Goal: Information Seeking & Learning: Understand process/instructions

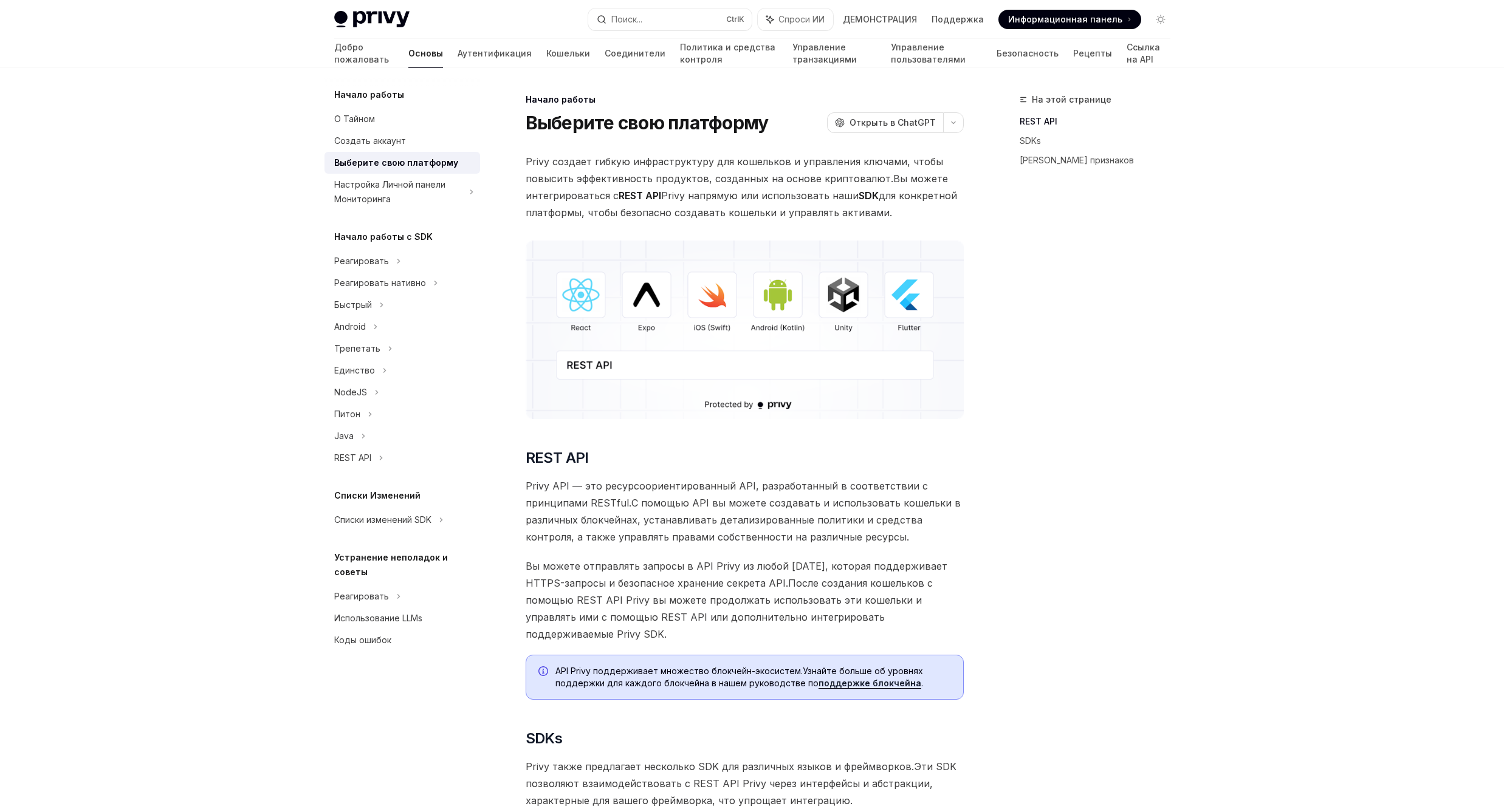
click at [760, 593] on span "Вы можете отправлять запросы в API Privy из любой [DATE], которая поддерживает …" at bounding box center [744, 600] width 438 height 85
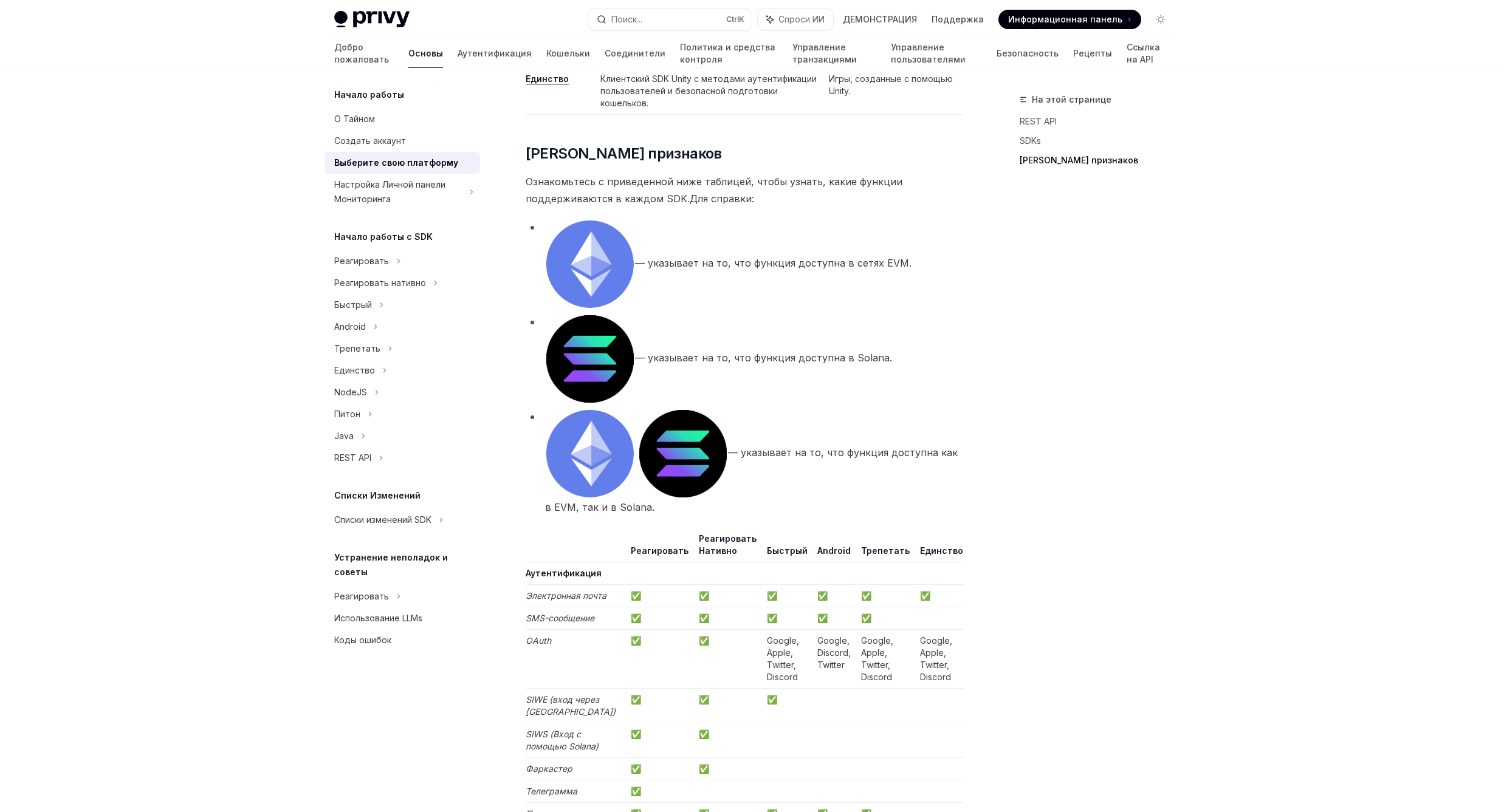
scroll to position [1094, 0]
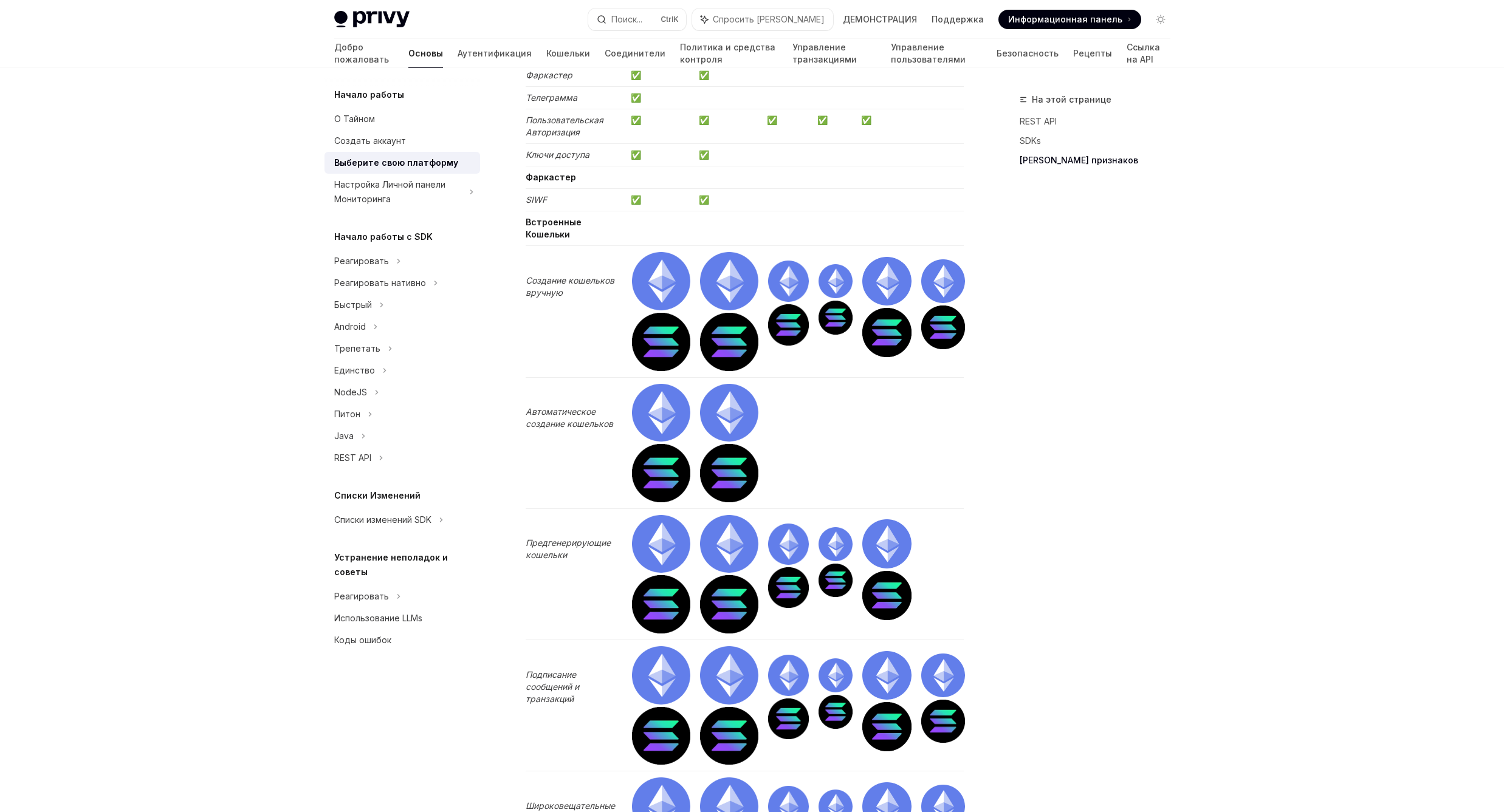
scroll to position [1968, 0]
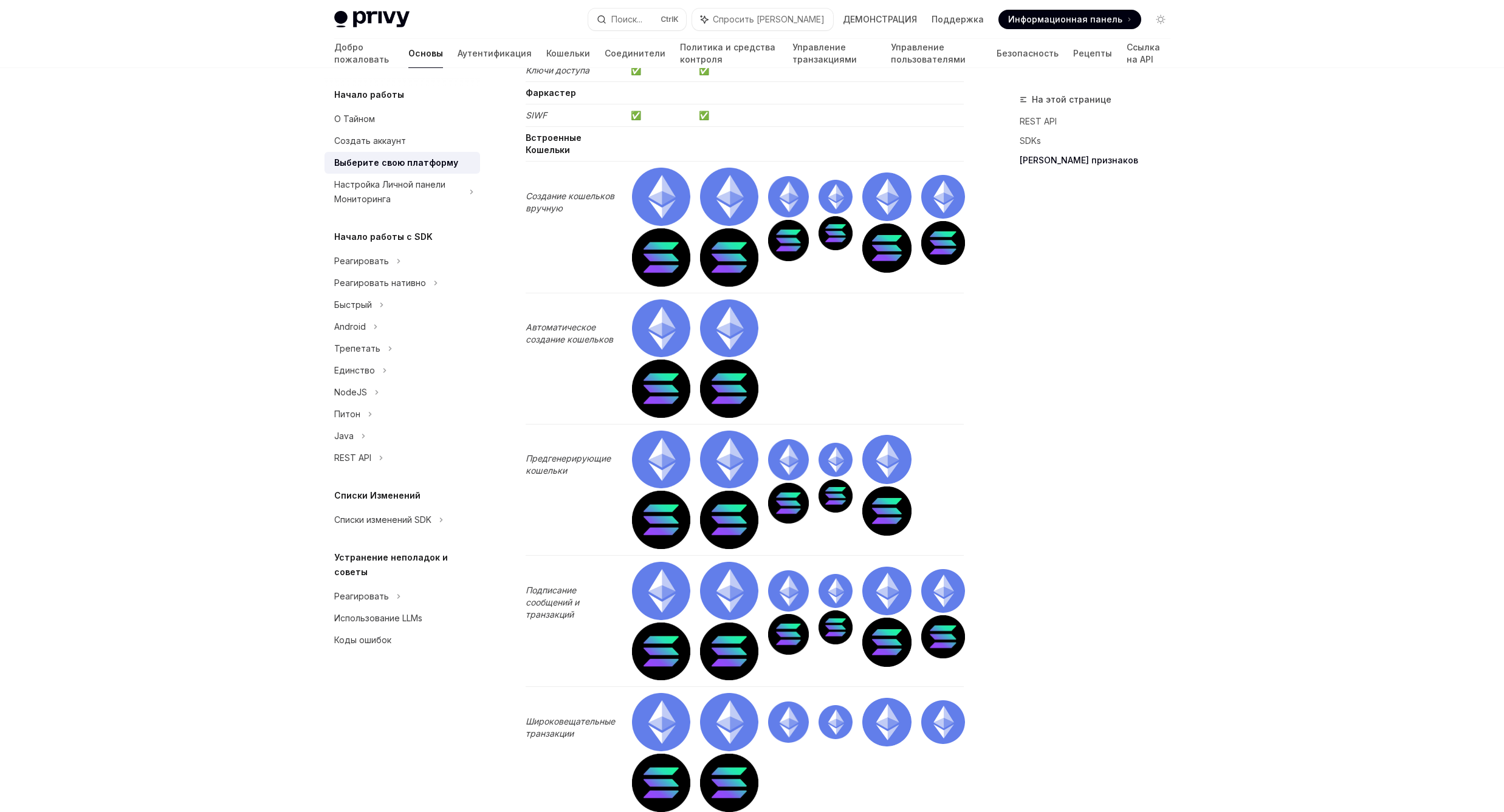
click at [1103, 351] on div "На этой странице REST API SDKs Матрица признаков" at bounding box center [1087, 452] width 185 height 720
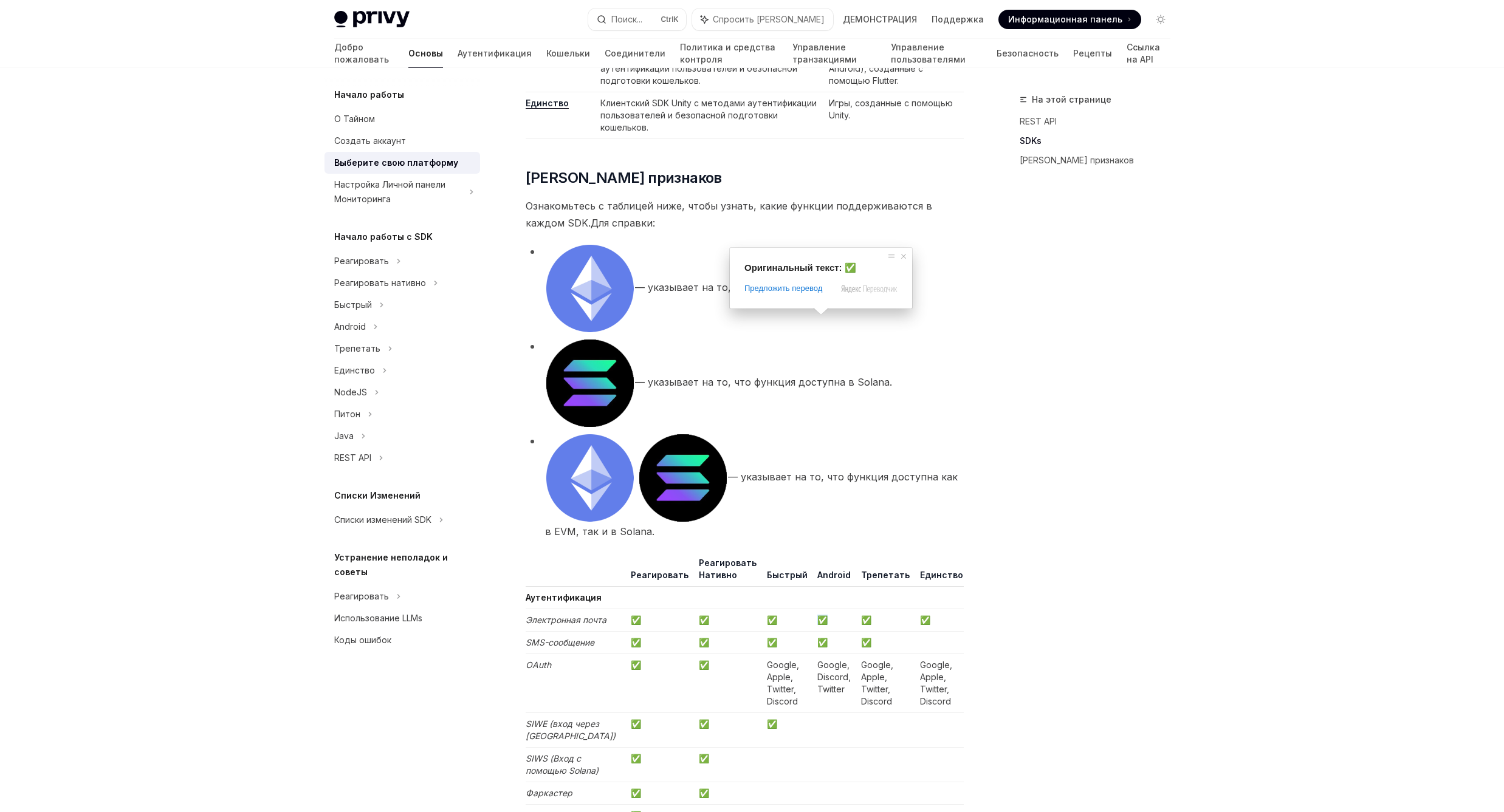
scroll to position [1166, 0]
click at [1128, 604] on div "На этой странице REST API SDKs Матрица признаков" at bounding box center [1087, 452] width 185 height 720
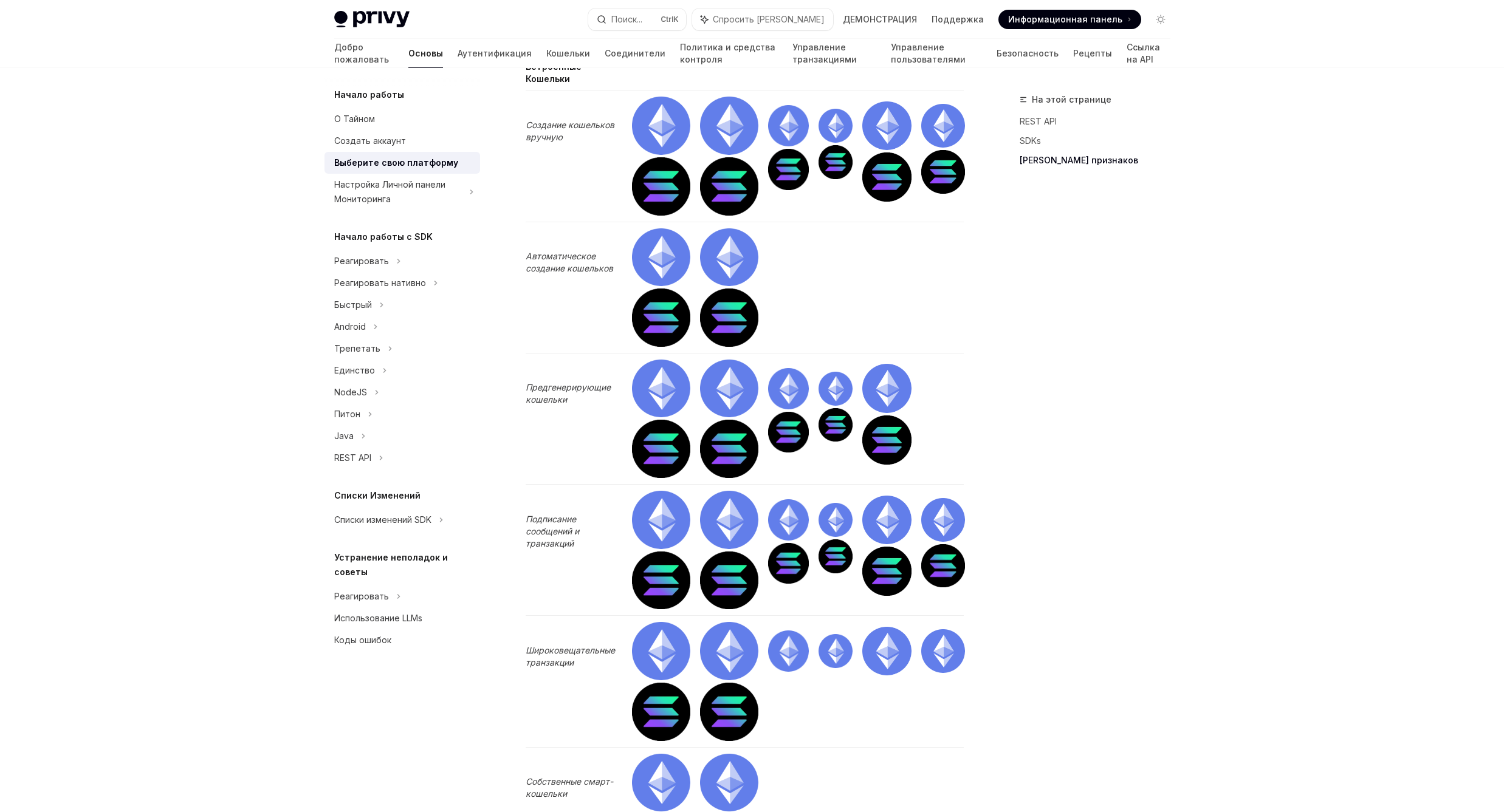
scroll to position [2043, 0]
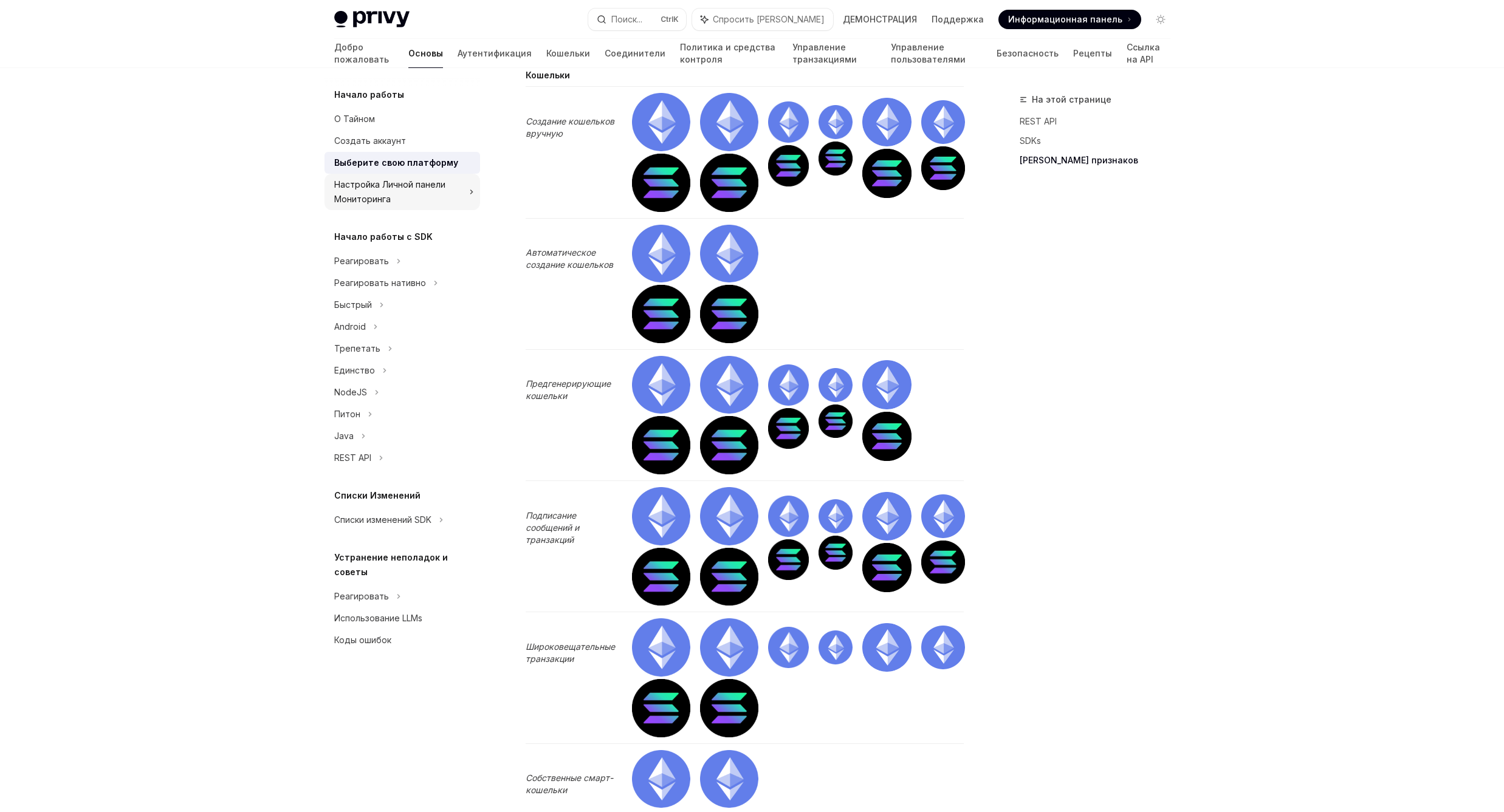
click at [434, 194] on div "Настройка Личной панели Мониторинга" at bounding box center [397, 192] width 128 height 29
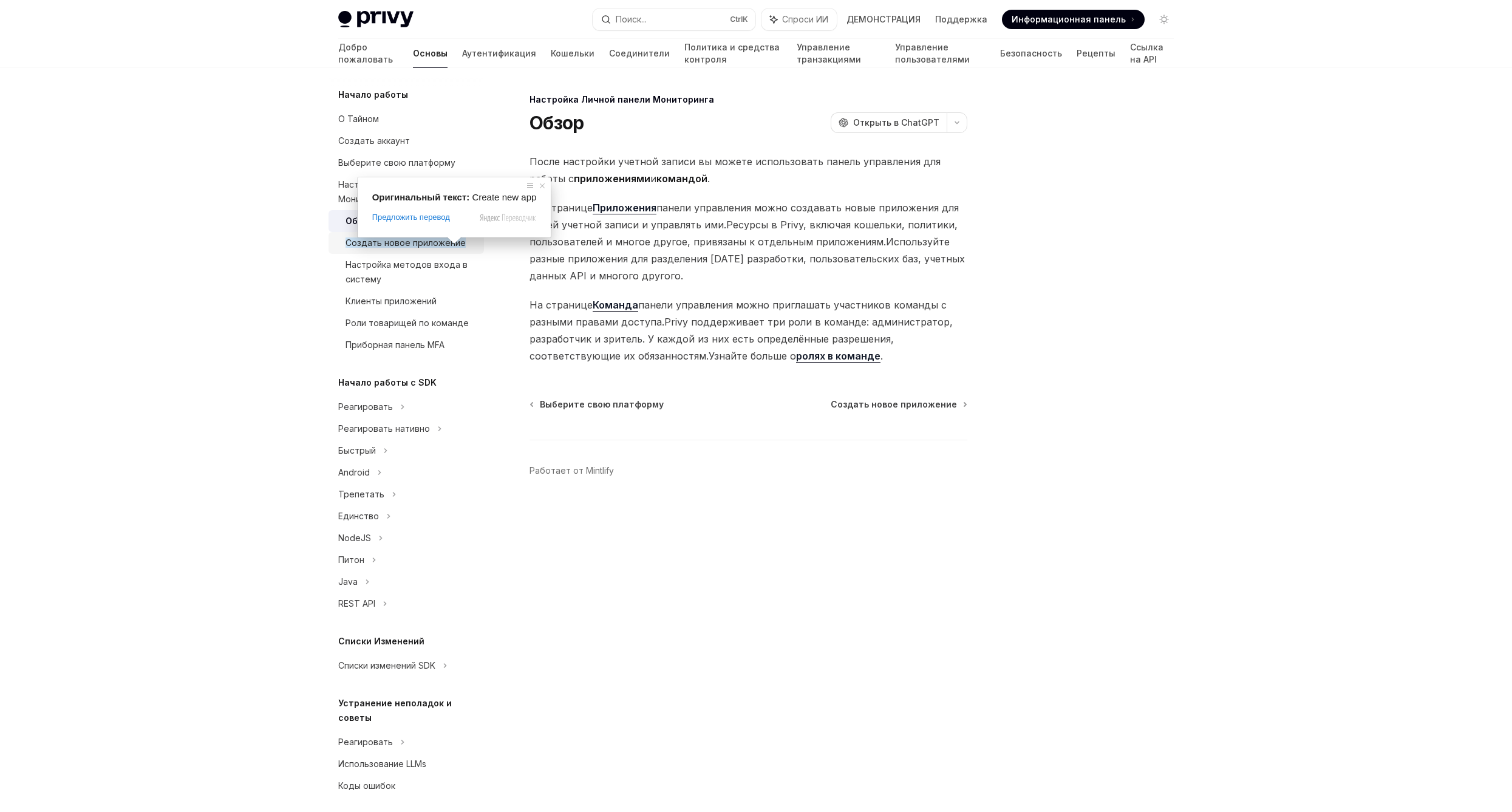
click at [427, 244] on ya-tr-span "Создать новое приложение" at bounding box center [405, 243] width 120 height 10
type textarea "*"
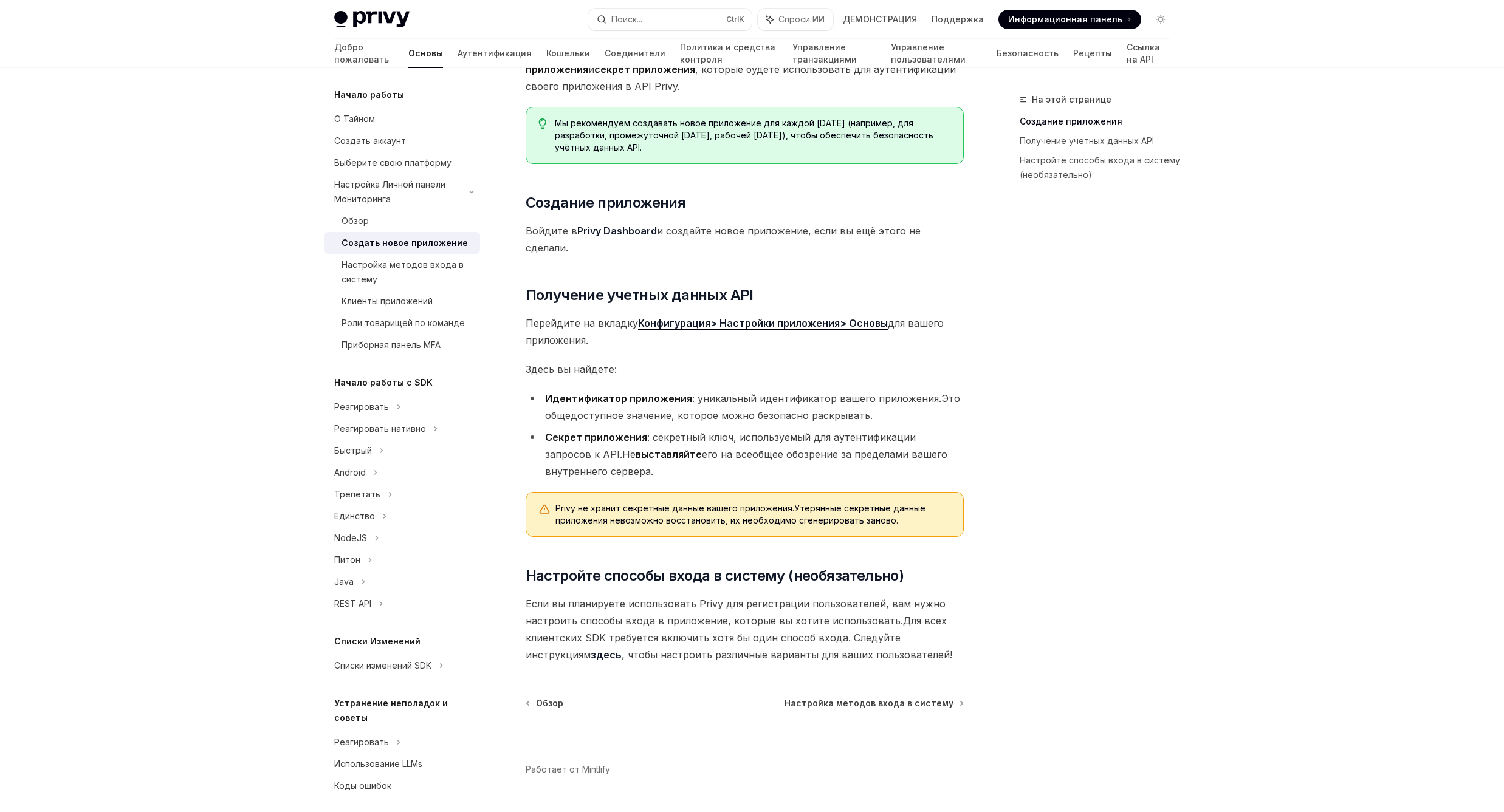
scroll to position [141, 0]
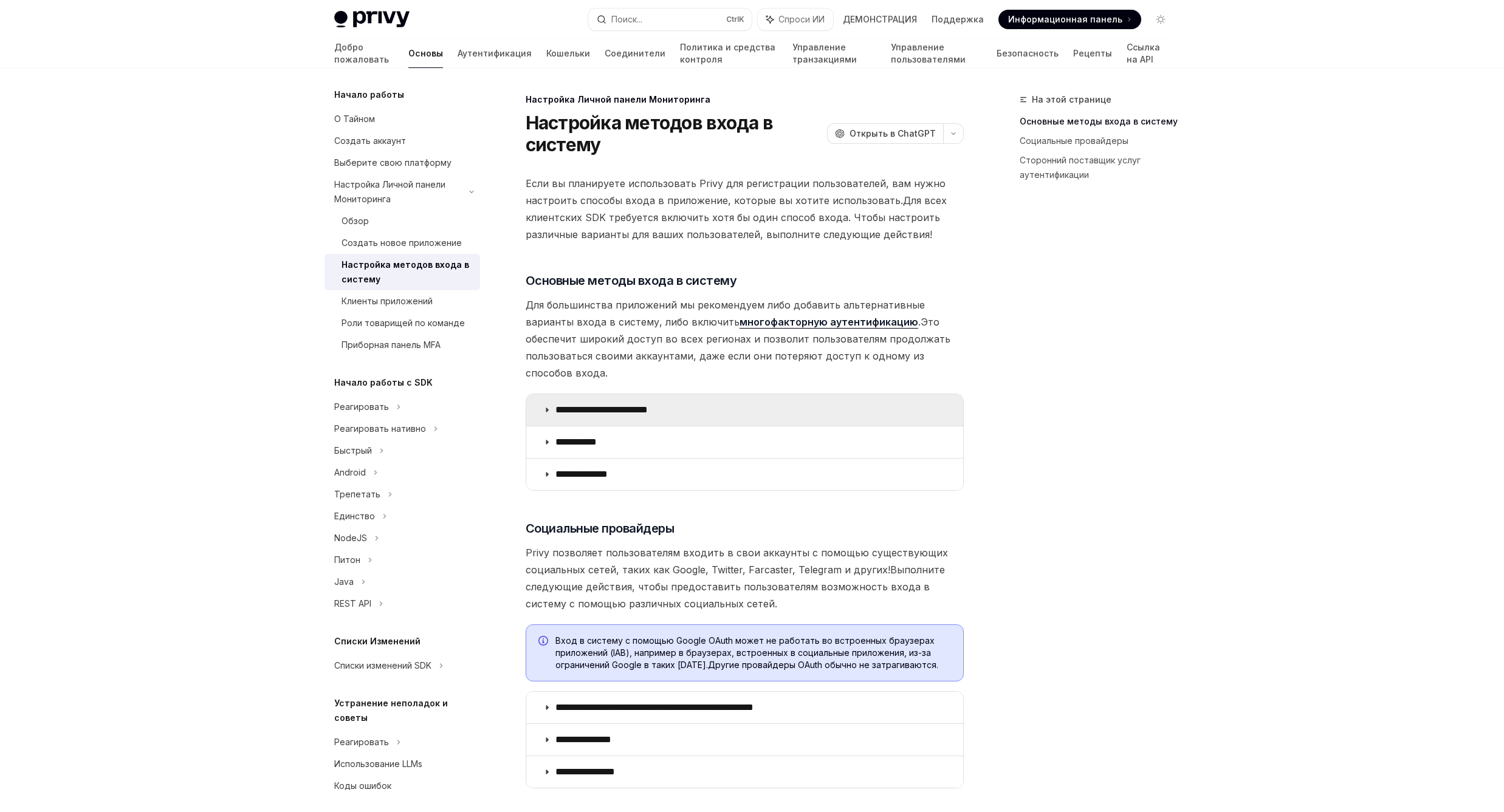
click at [611, 405] on ya-tr-span "**********" at bounding box center [601, 410] width 92 height 9
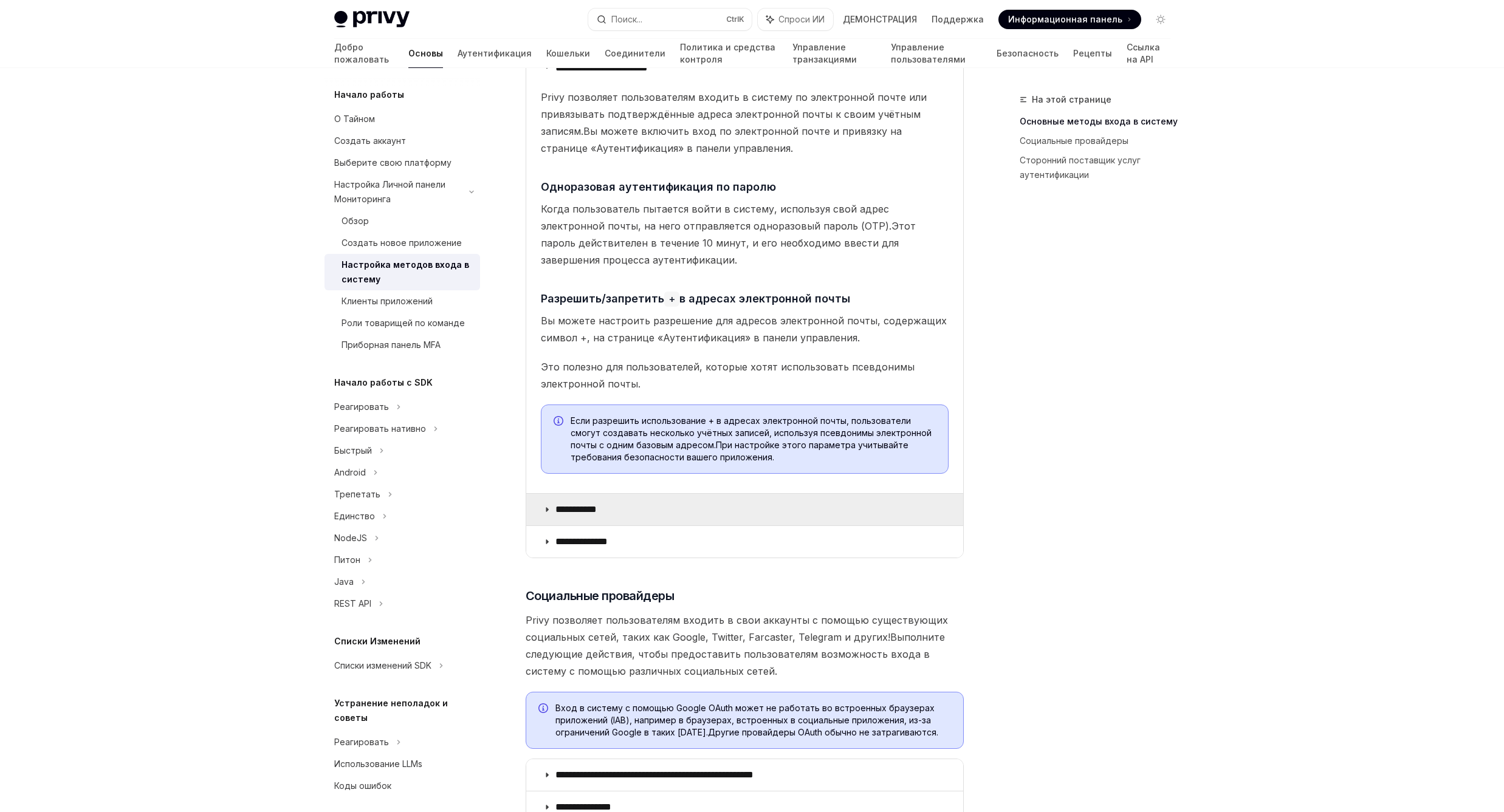
scroll to position [365, 0]
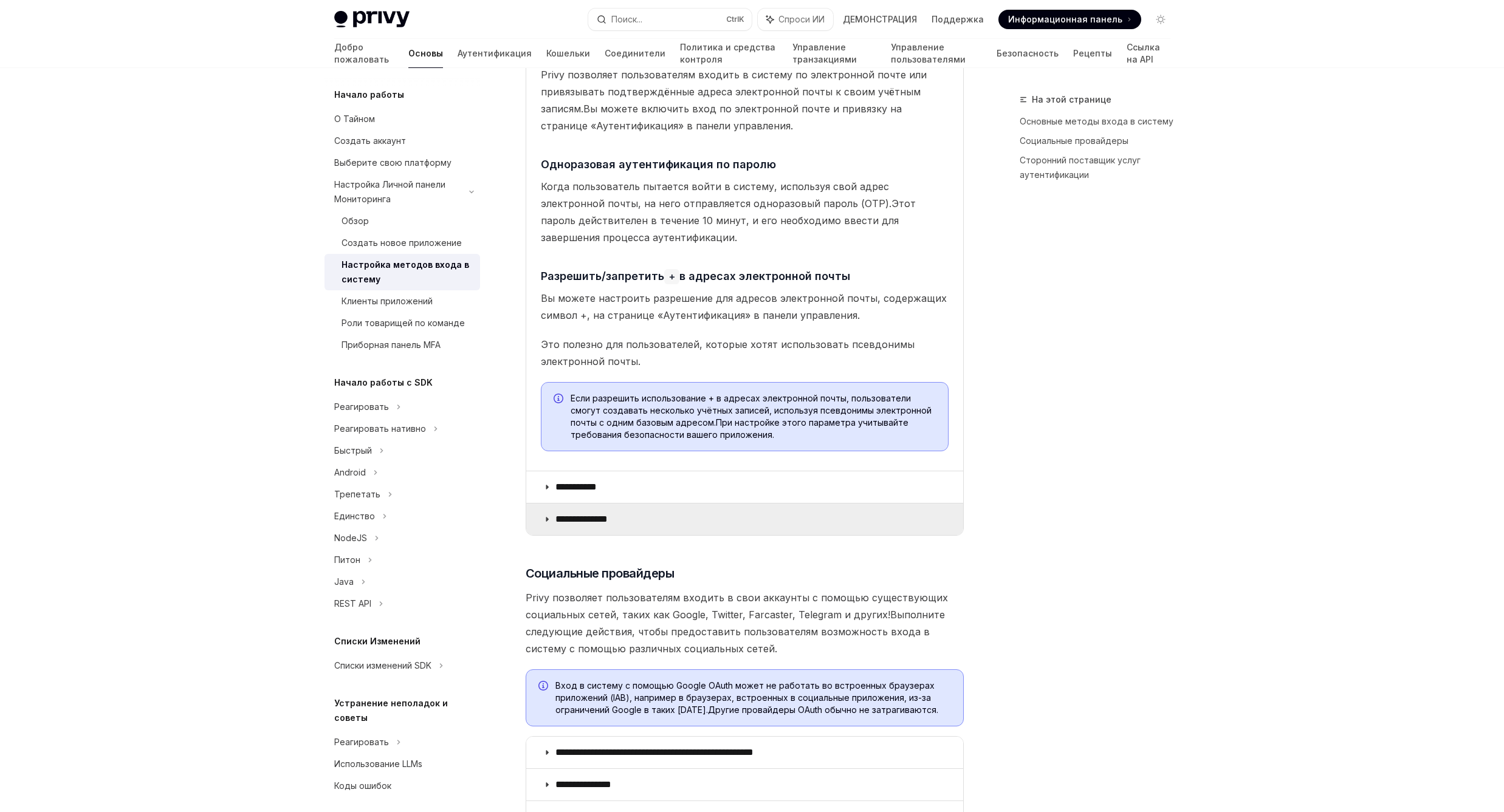
click at [583, 514] on ya-tr-span "**********" at bounding box center [581, 519] width 52 height 9
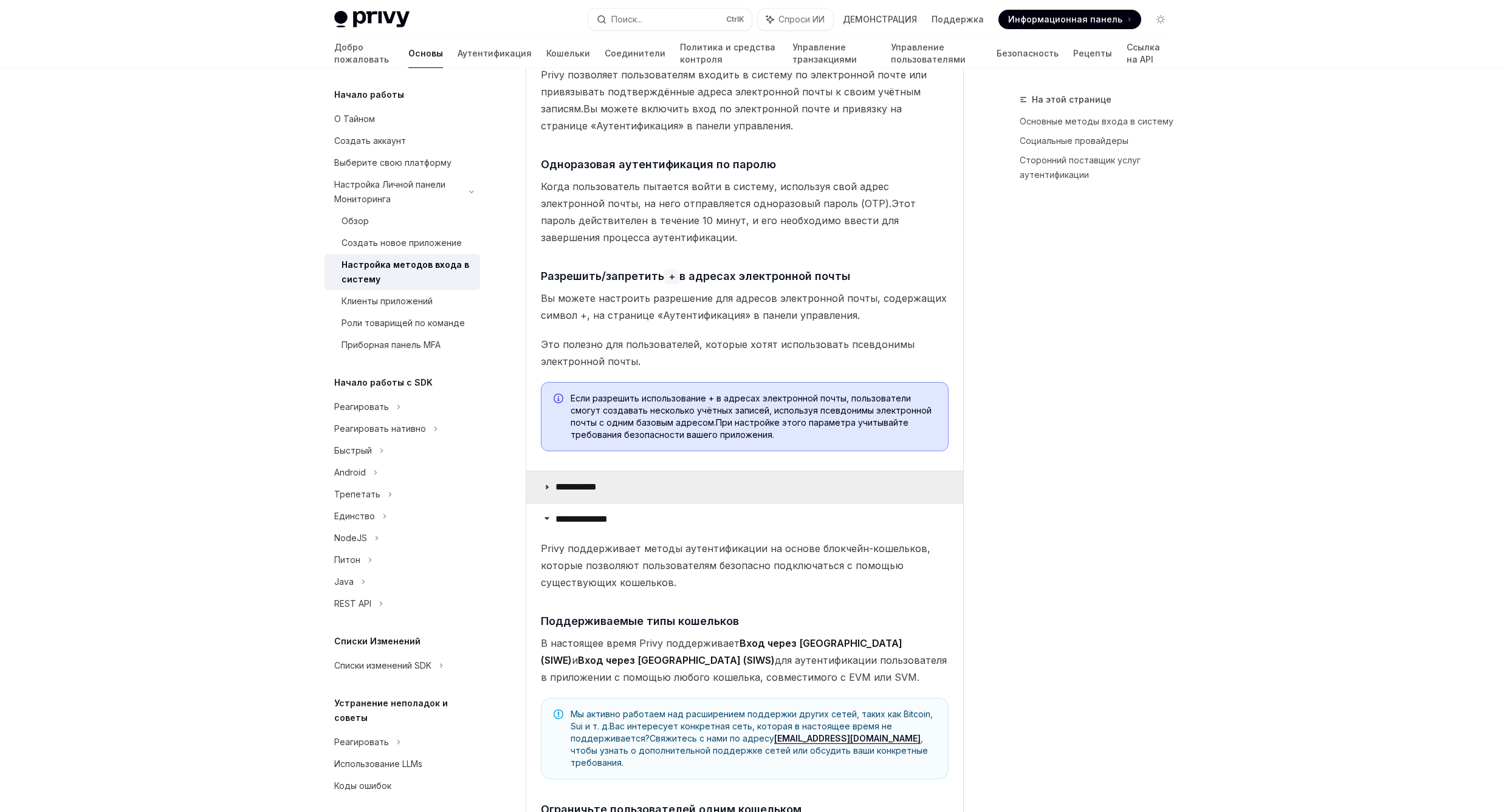
click at [810, 473] on summary "**********" at bounding box center [744, 487] width 437 height 31
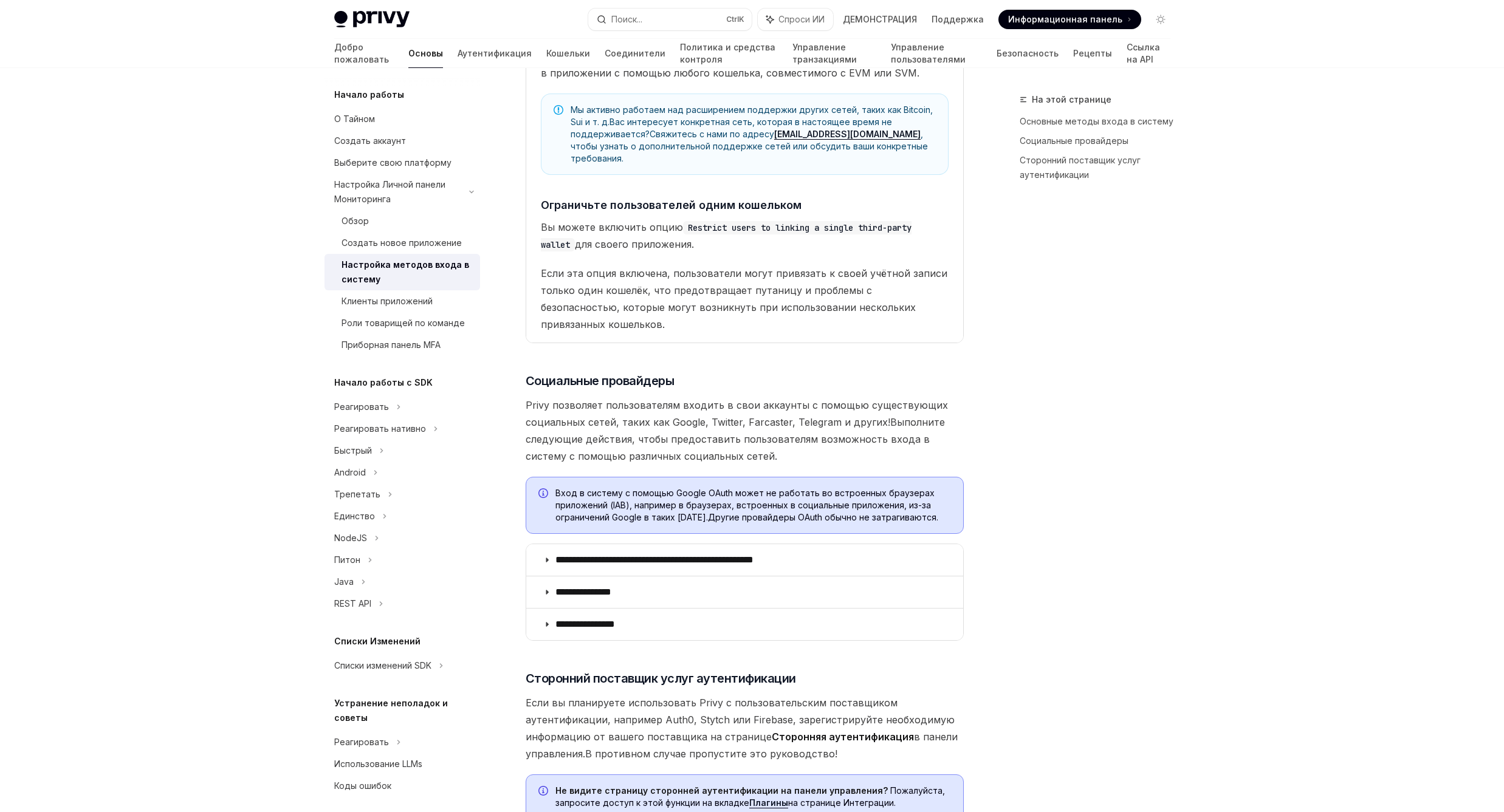
scroll to position [1531, 0]
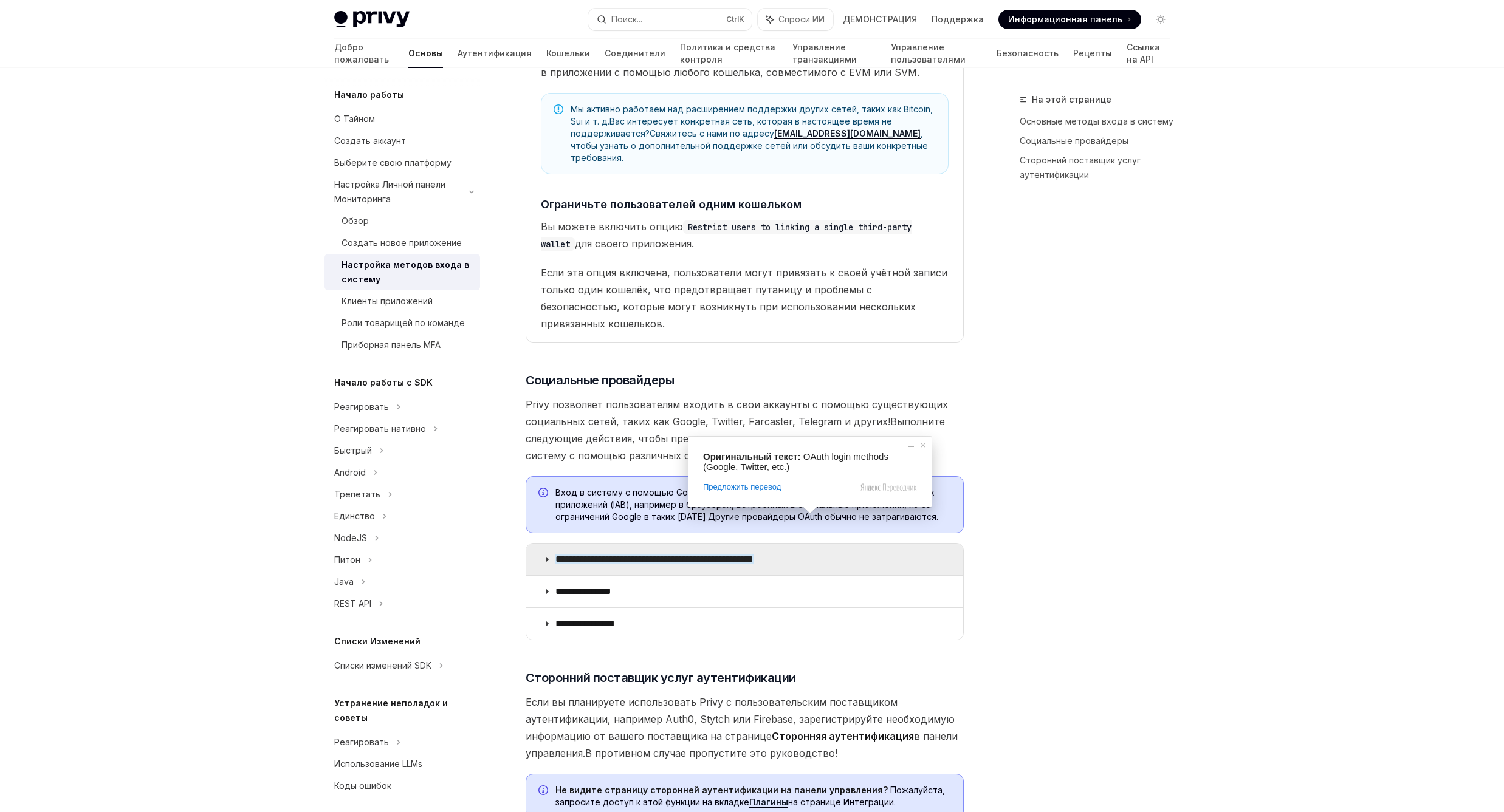
click at [809, 509] on span at bounding box center [810, 510] width 16 height 7
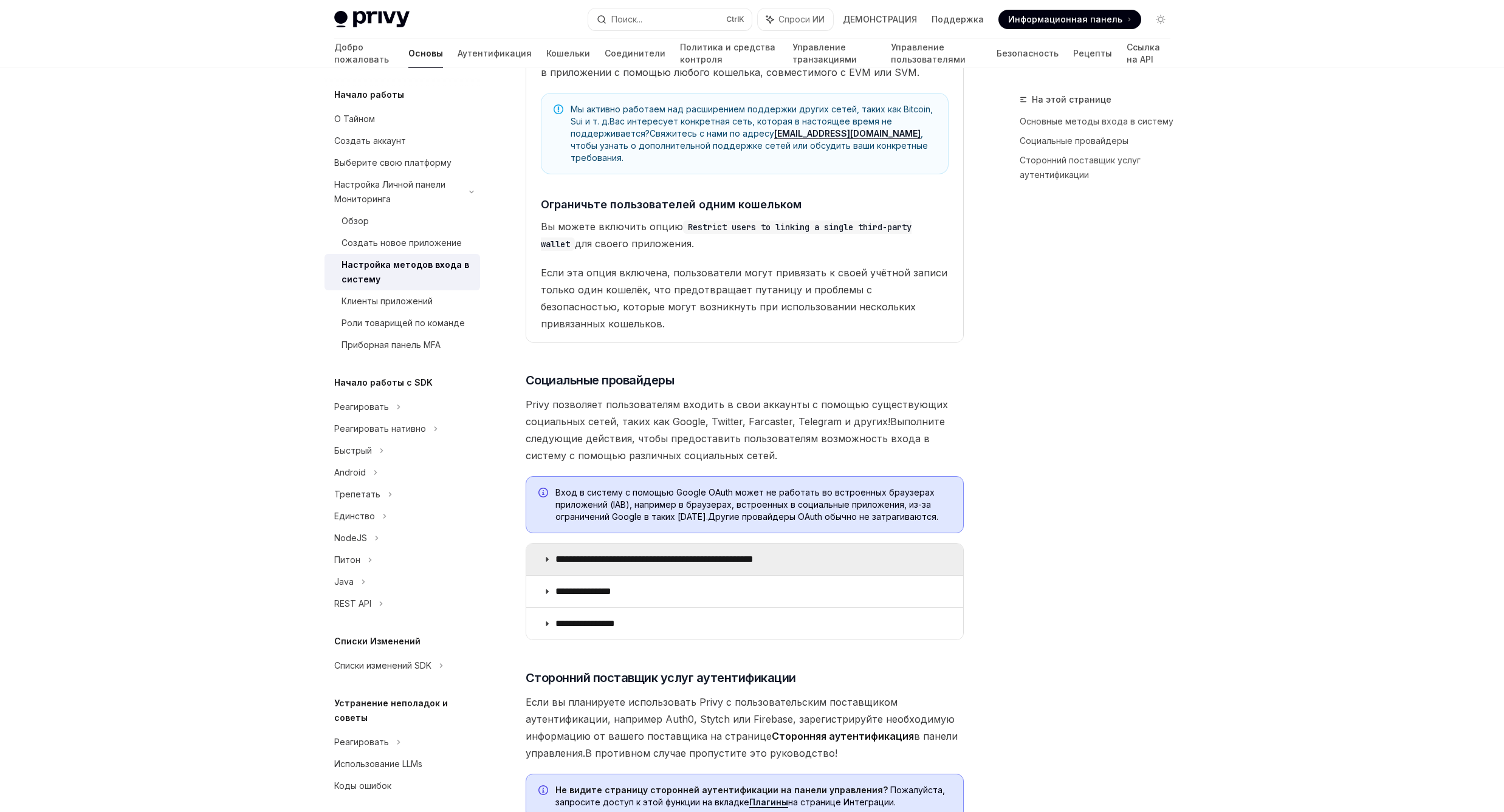
click at [546, 556] on icon at bounding box center [547, 559] width 7 height 7
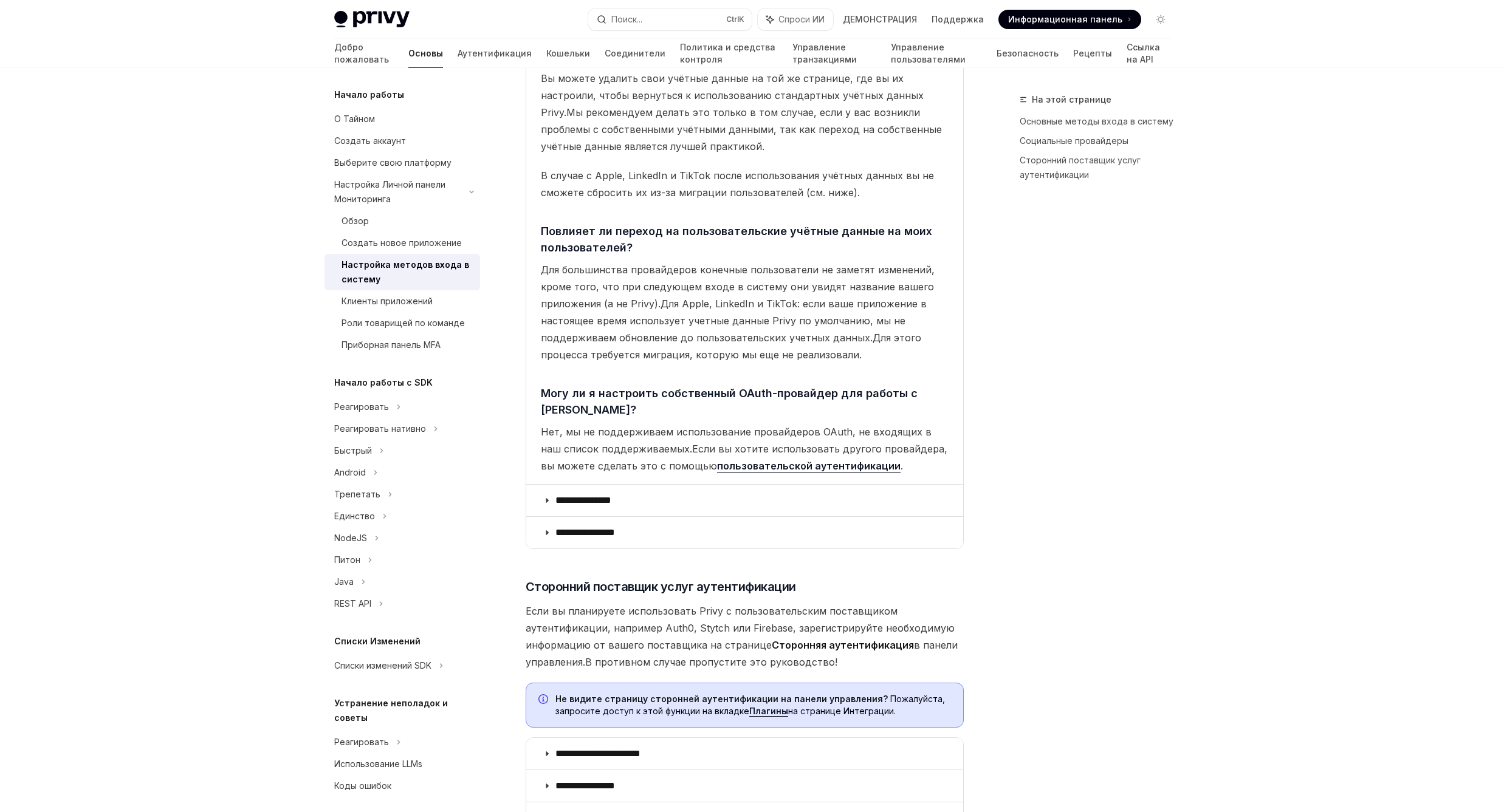
scroll to position [4155, 0]
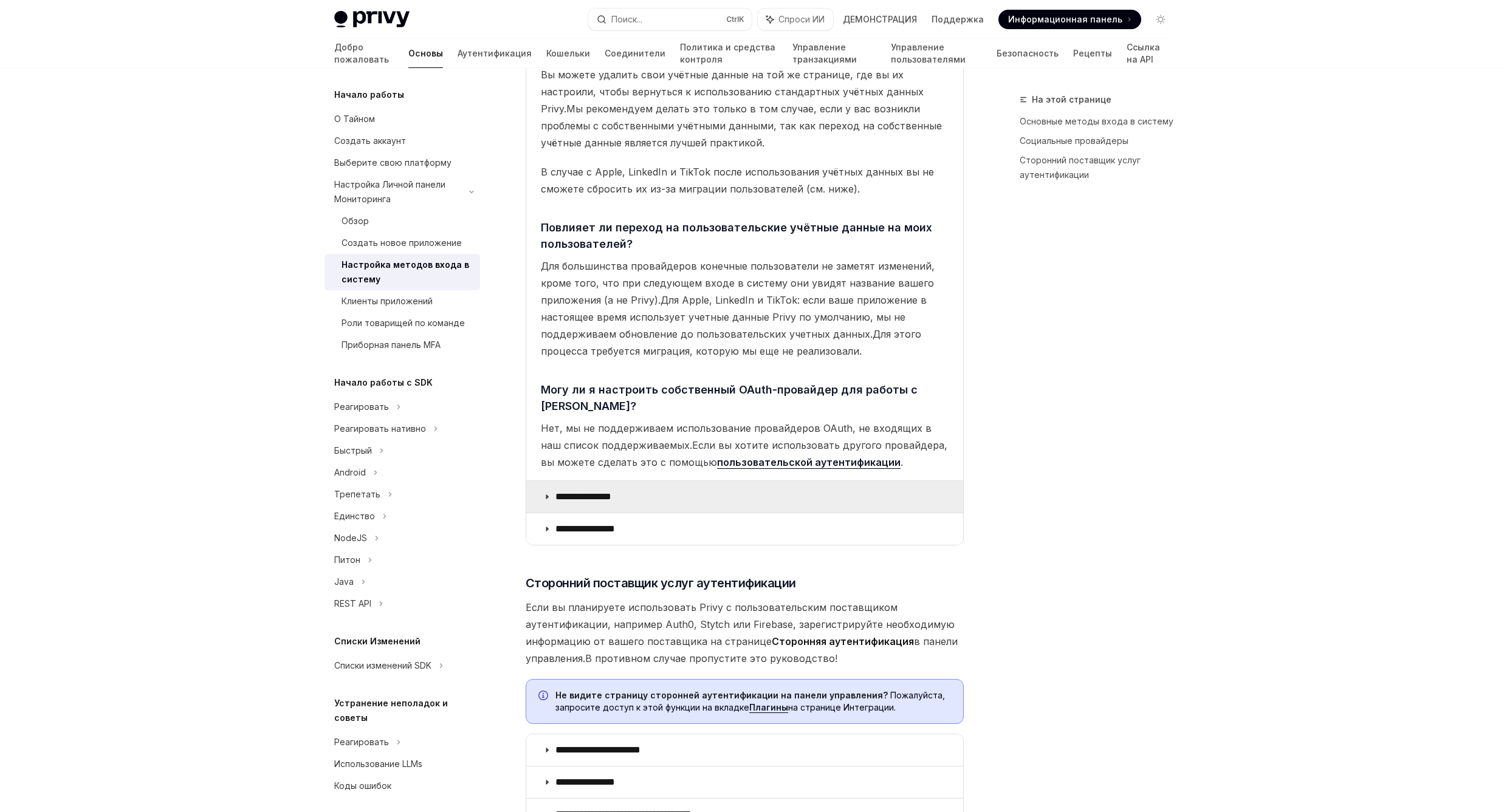
click at [543, 493] on icon at bounding box center [547, 497] width 7 height 7
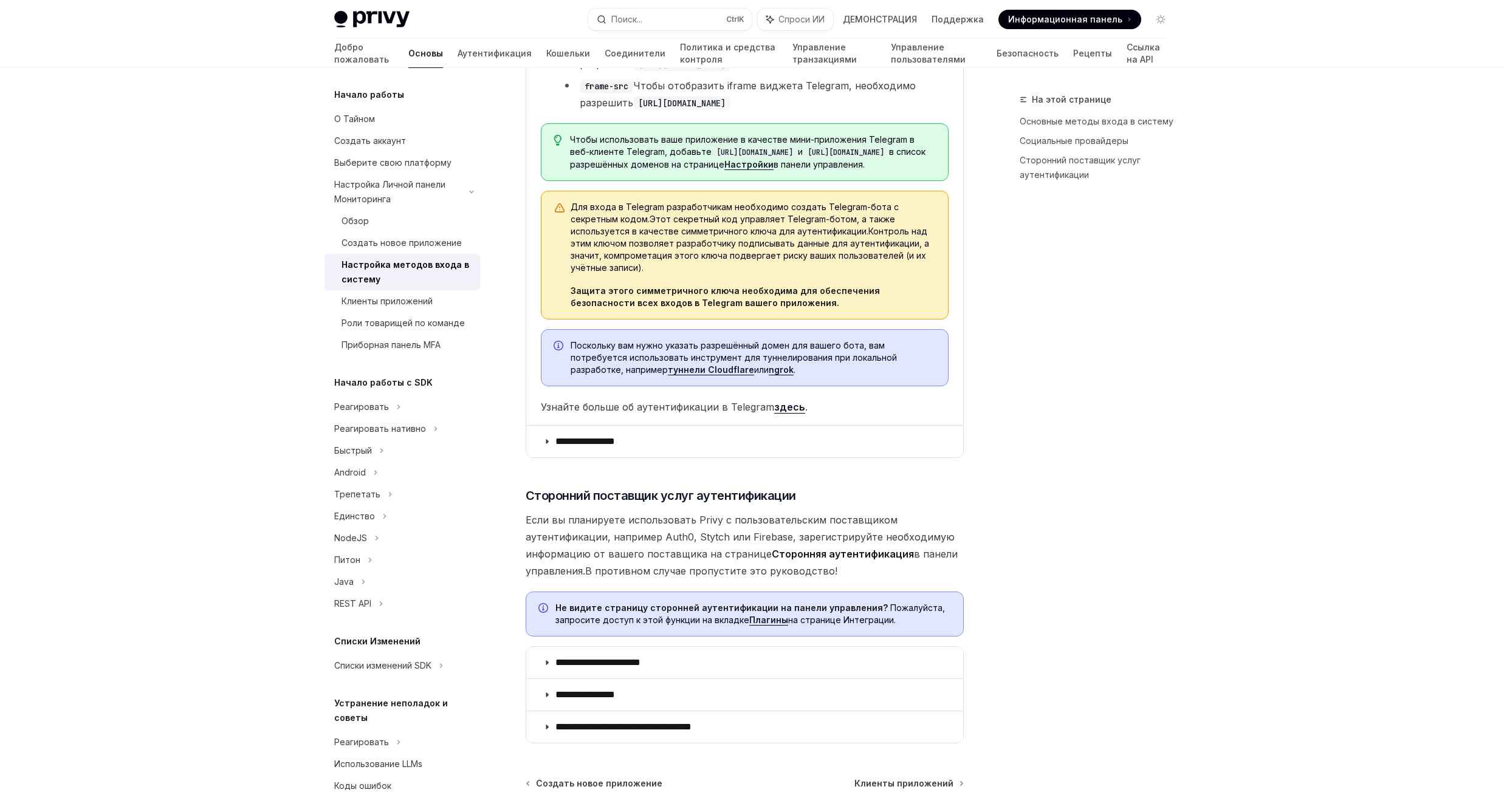
scroll to position [4873, 0]
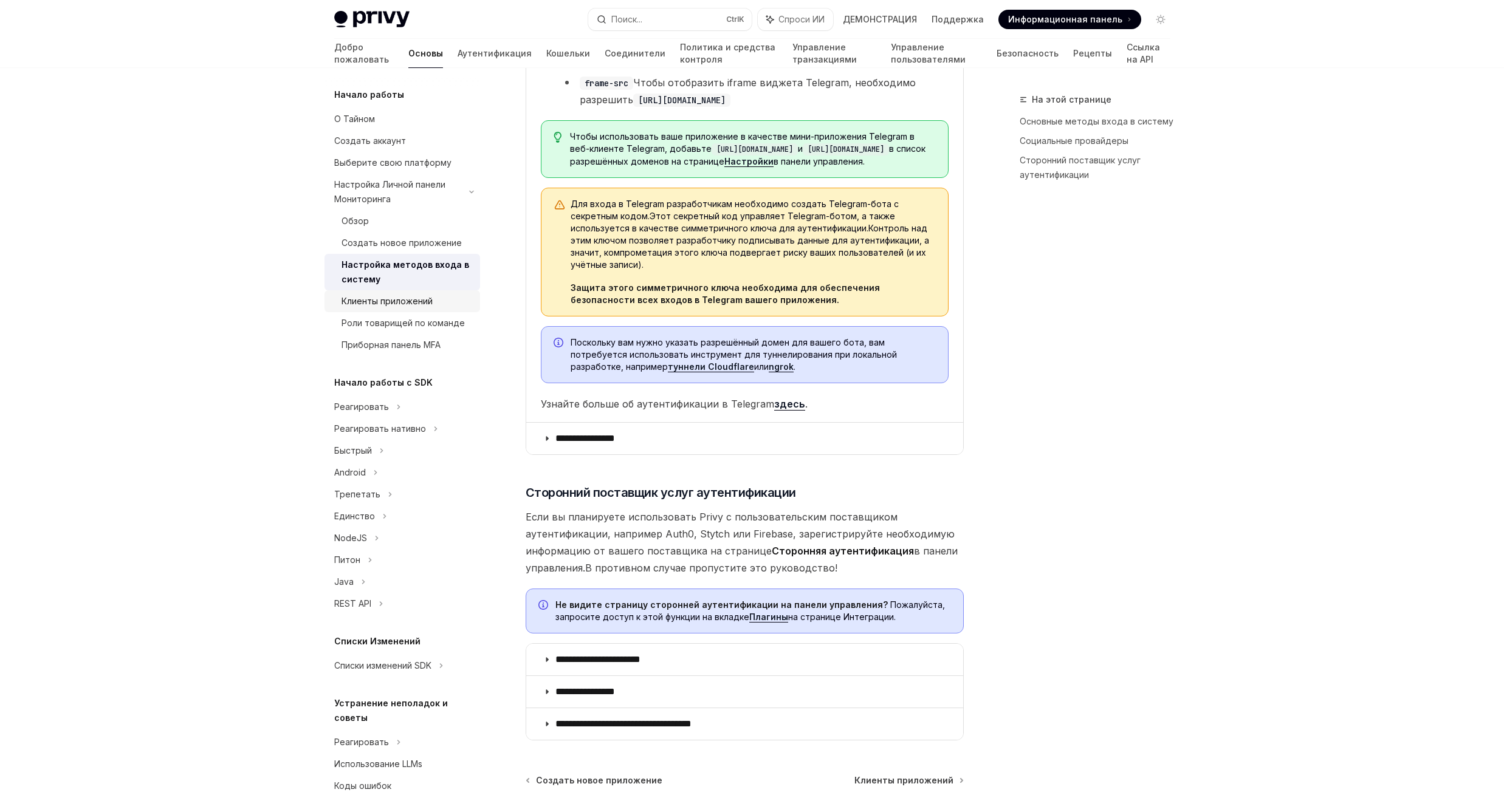
click at [442, 307] on div "Клиенты приложений" at bounding box center [407, 301] width 131 height 15
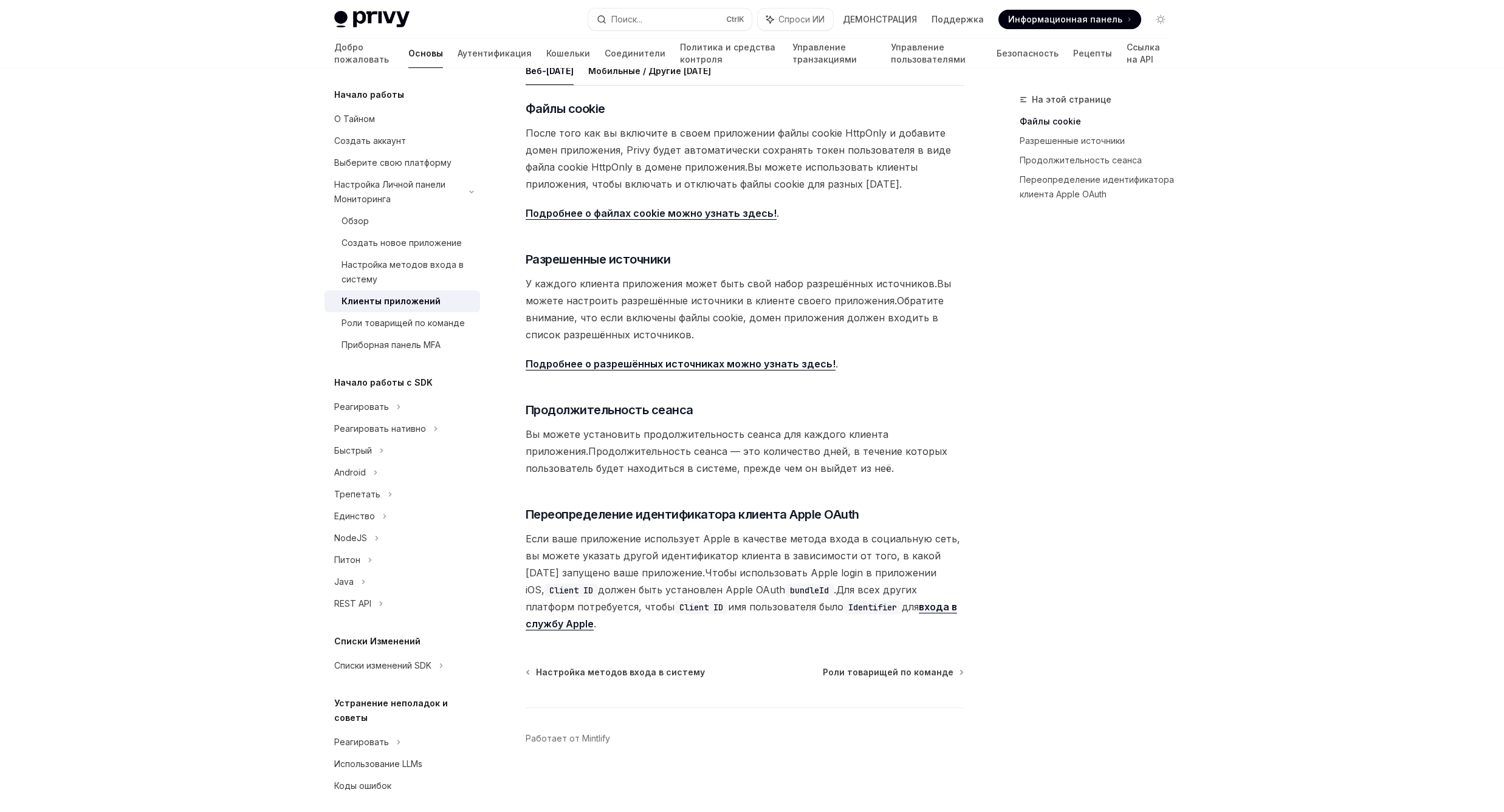
scroll to position [274, 0]
click at [405, 383] on body "Домашняя страница Privy Docs Поиск... Ctrl K Спроси ИИ ДЕМОНСТРАЦИЯ Поддержка D…" at bounding box center [752, 269] width 1504 height 1086
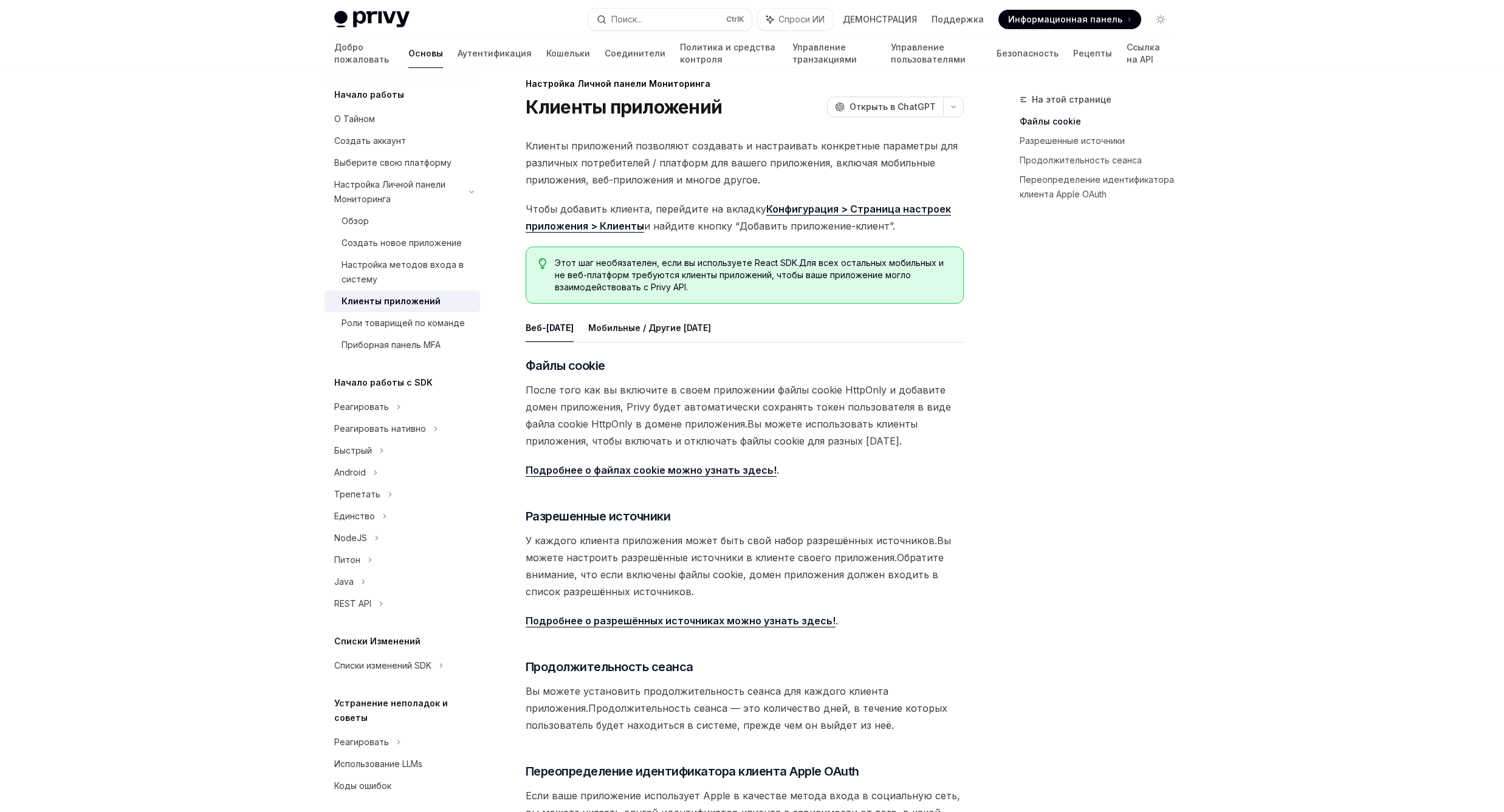
scroll to position [0, 0]
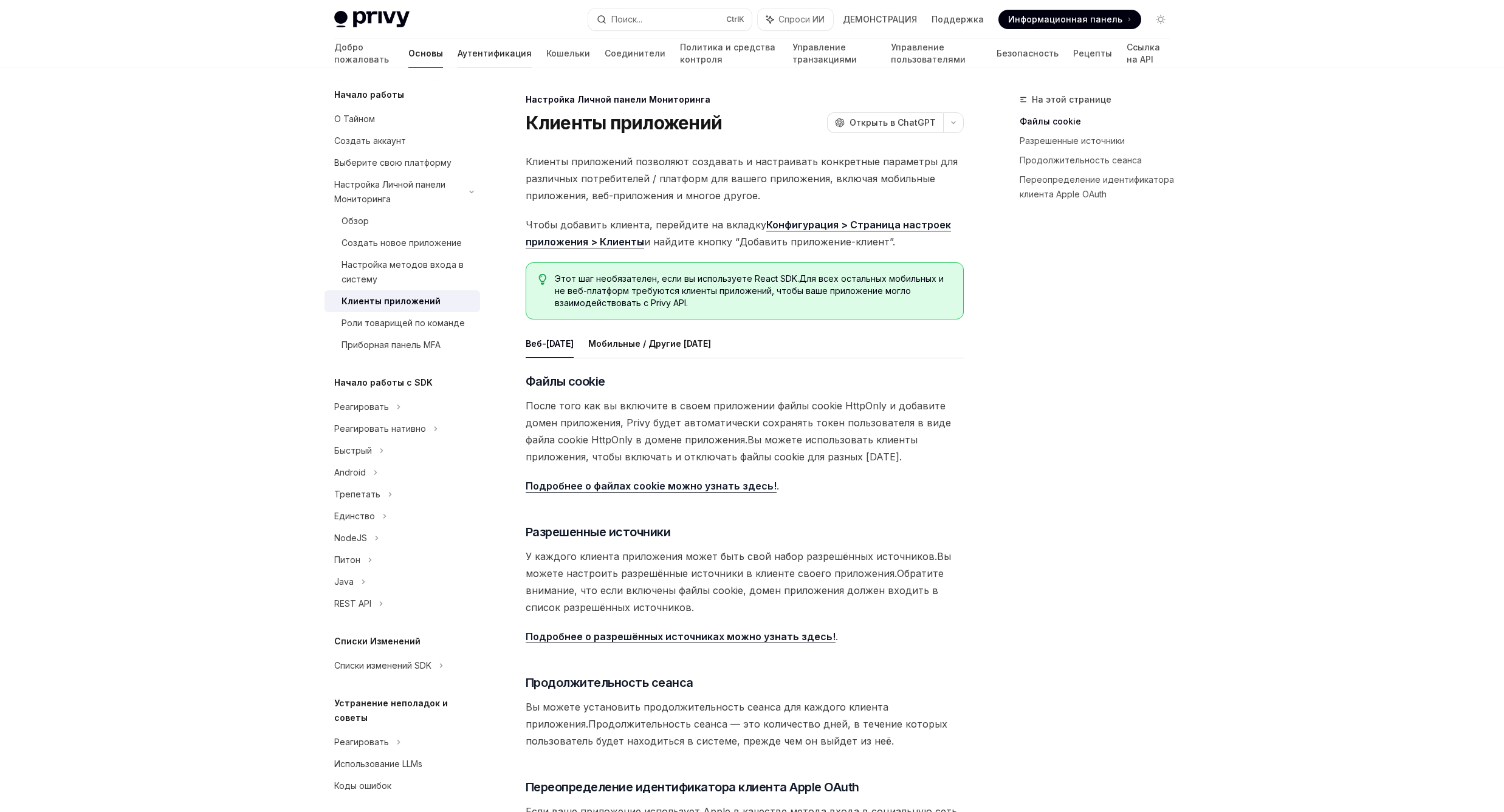
click at [458, 59] on ya-tr-span "Аутентификация" at bounding box center [495, 54] width 74 height 12
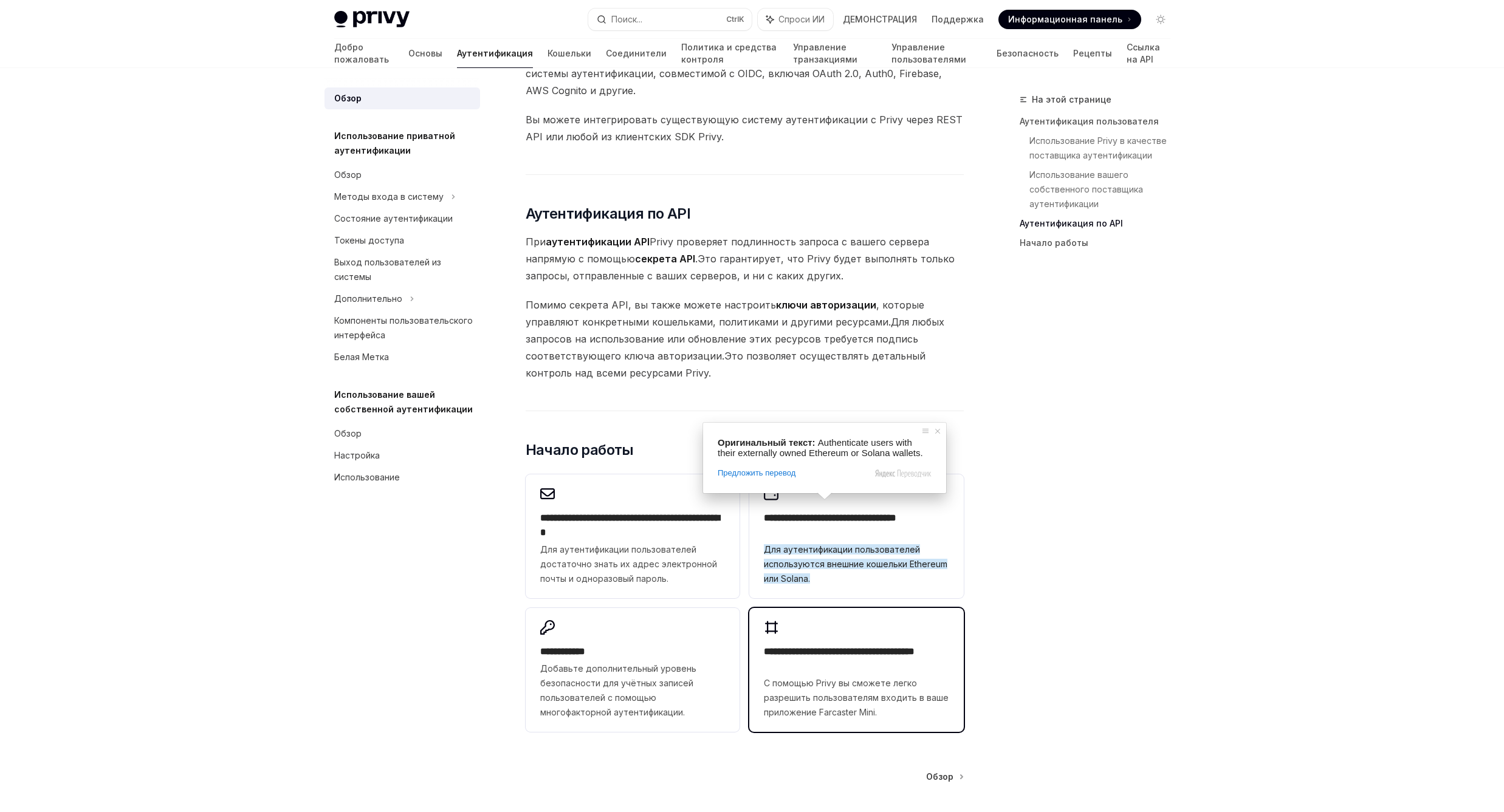
scroll to position [856, 0]
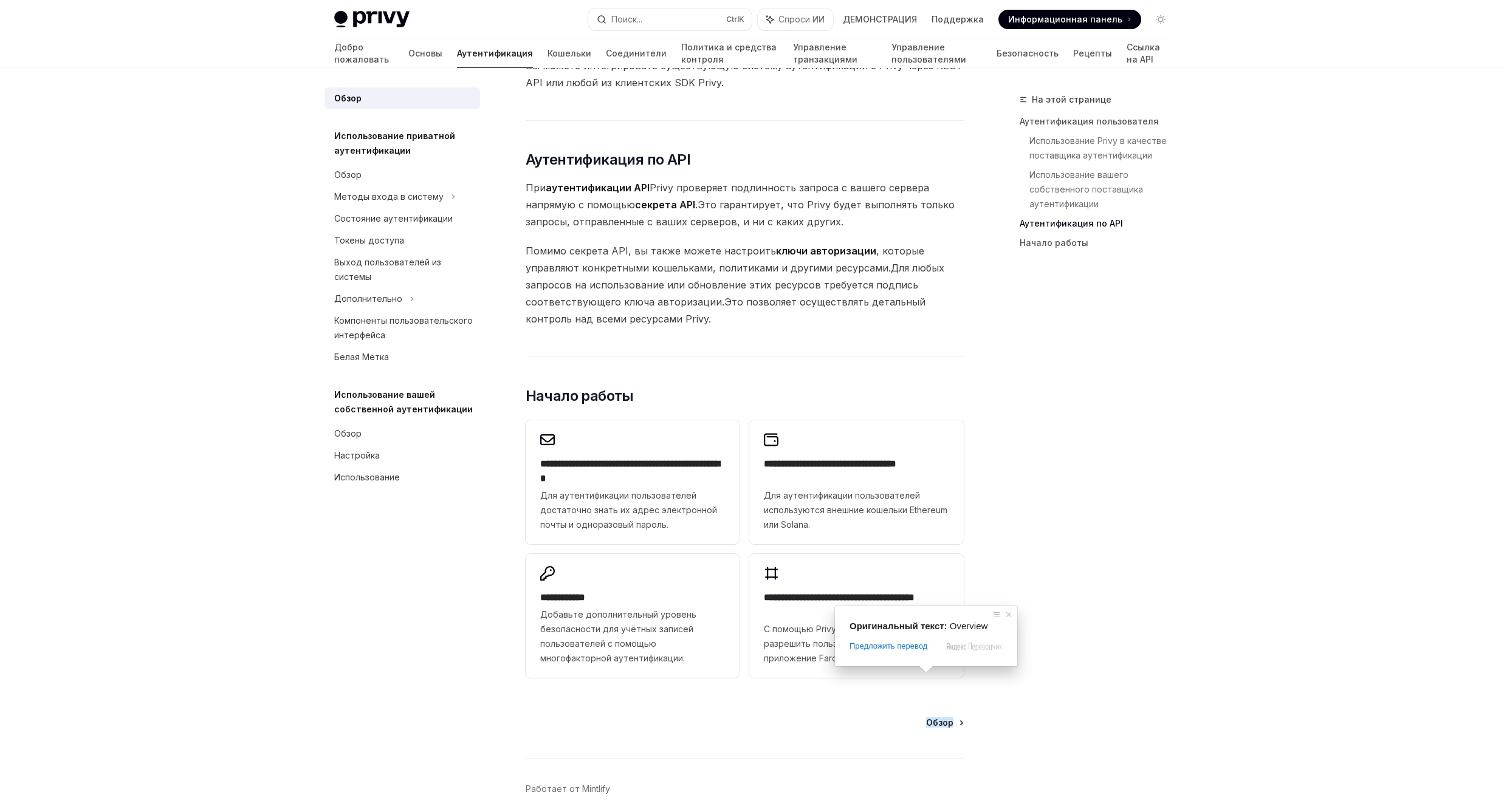
click at [927, 718] on ya-tr-span "Обзор" at bounding box center [940, 723] width 27 height 10
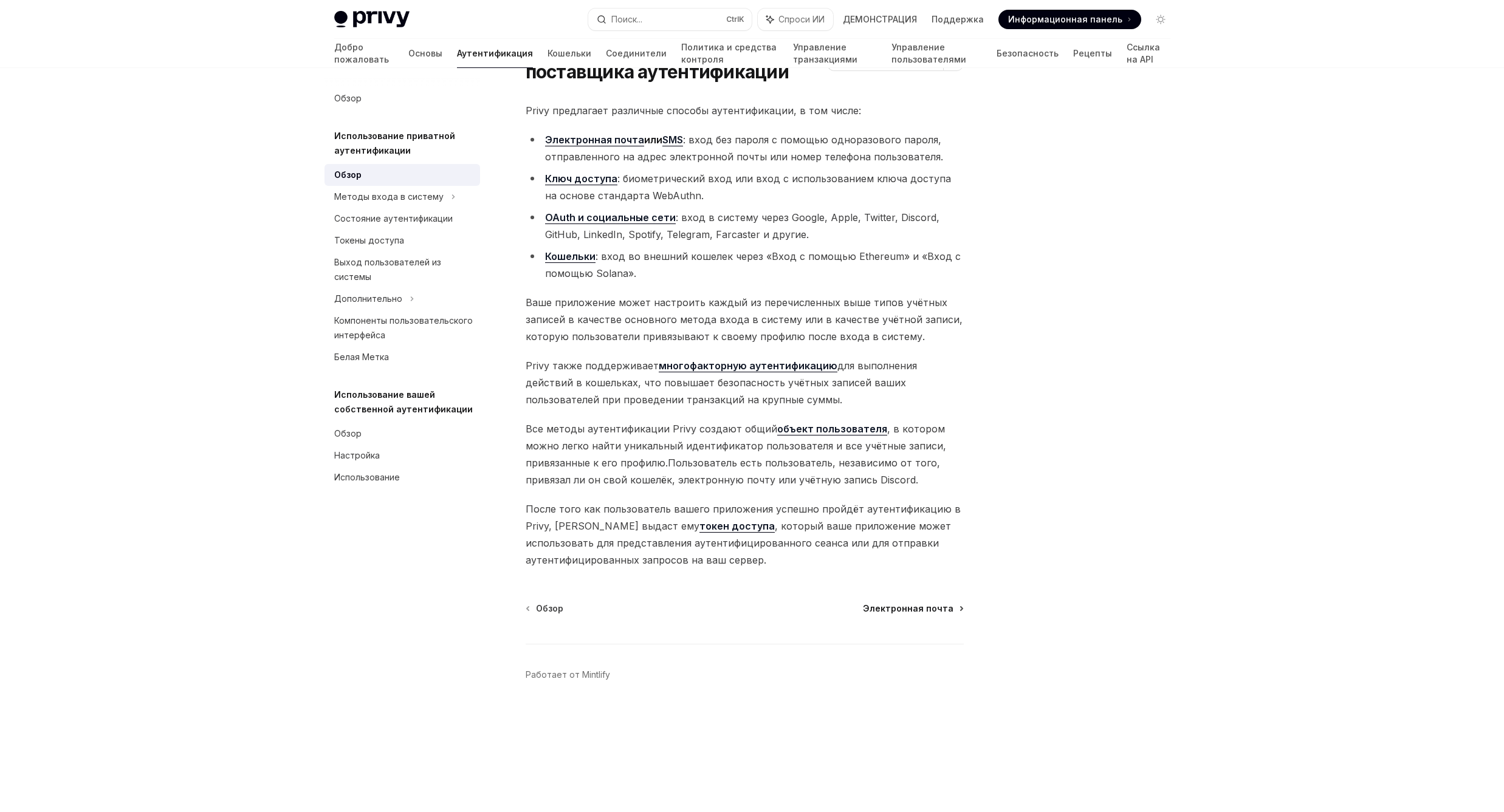
click at [889, 610] on body "Домашняя страница Privy Docs Поиск... Ctrl K Спроси ИИ ДЕМОНСТРАЦИЯ Поддержка D…" at bounding box center [752, 338] width 1504 height 822
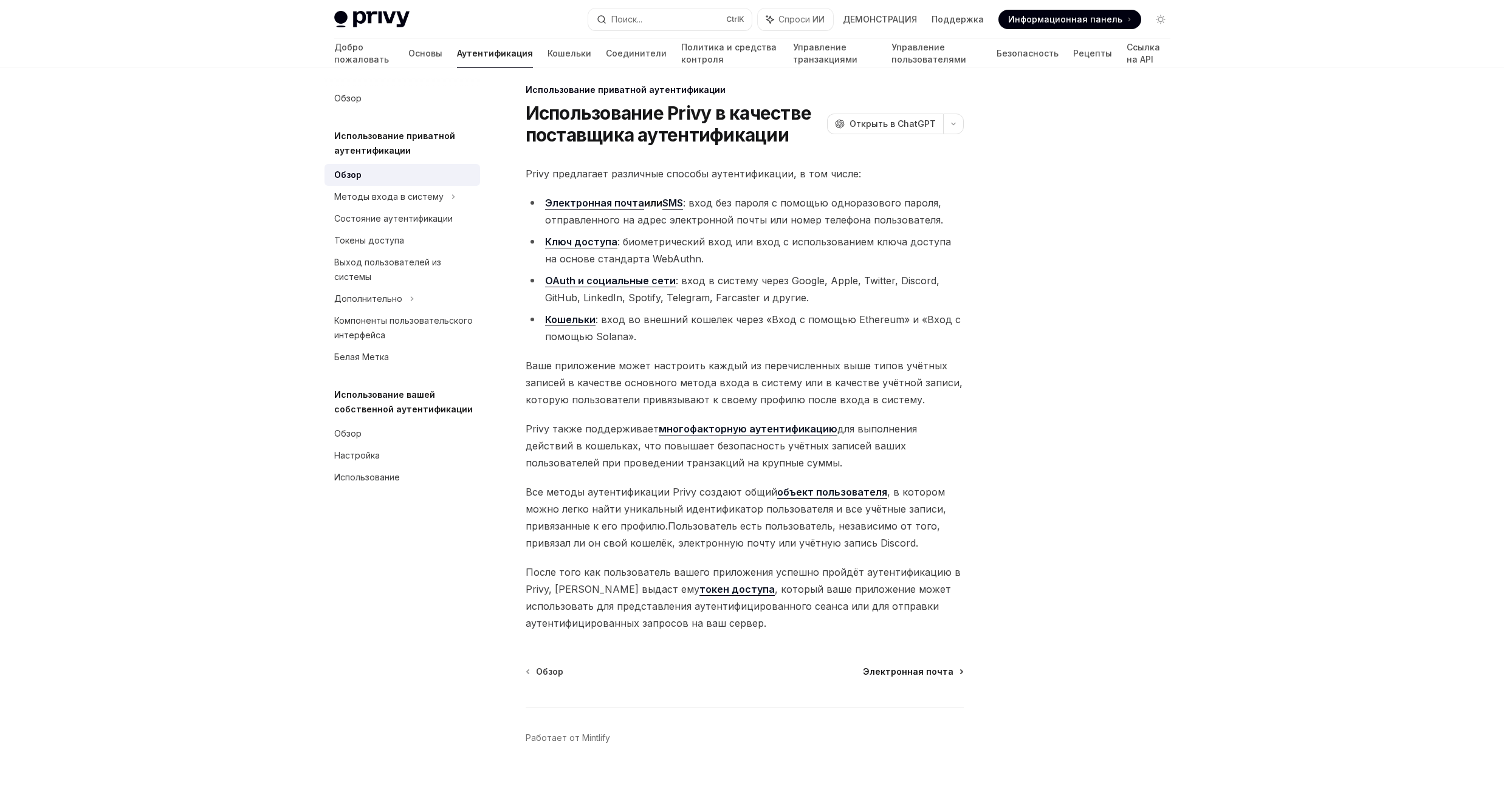
scroll to position [10, 0]
click at [908, 675] on ya-tr-span "Электронная почта" at bounding box center [908, 672] width 91 height 10
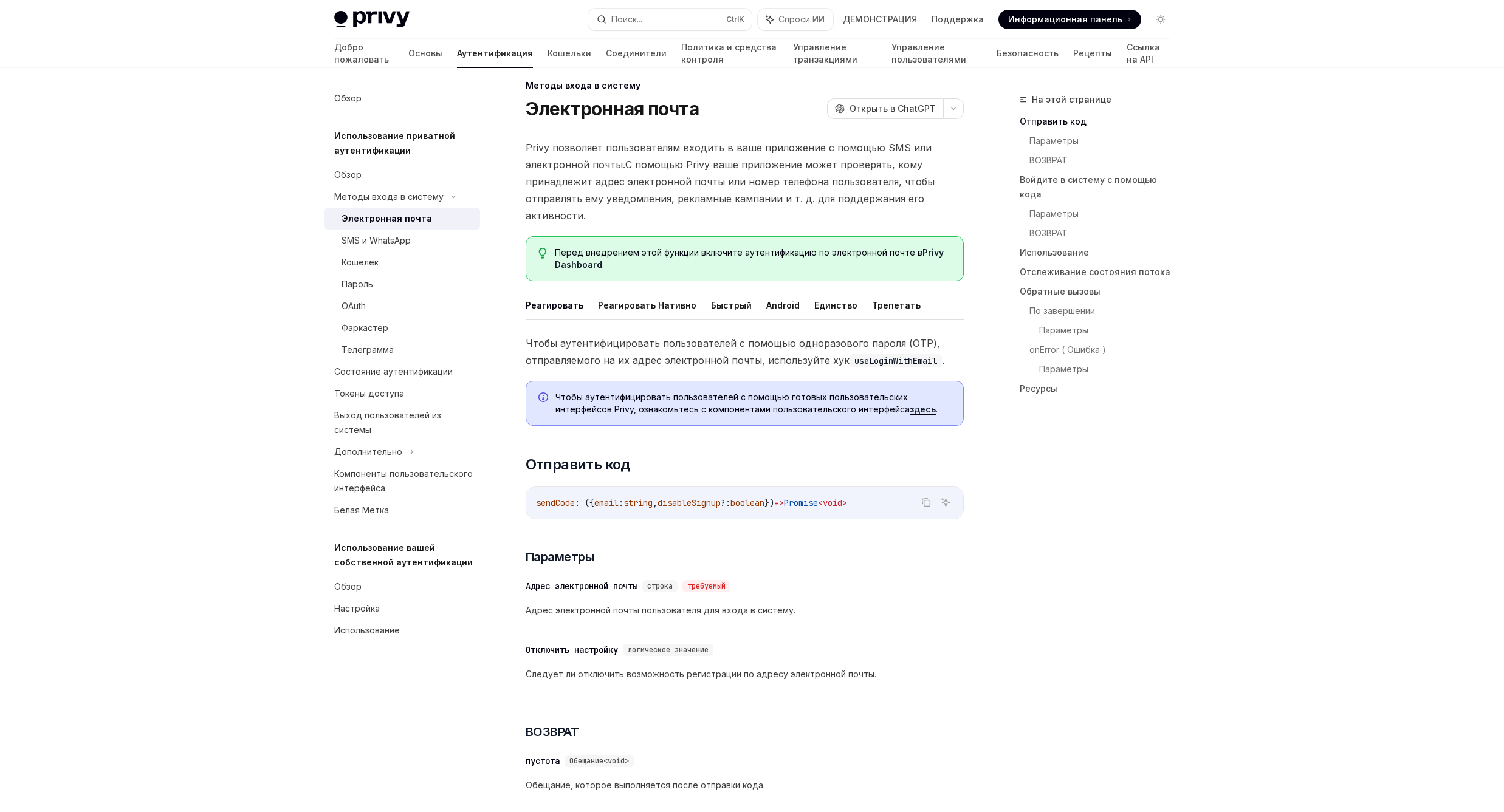
scroll to position [155, 0]
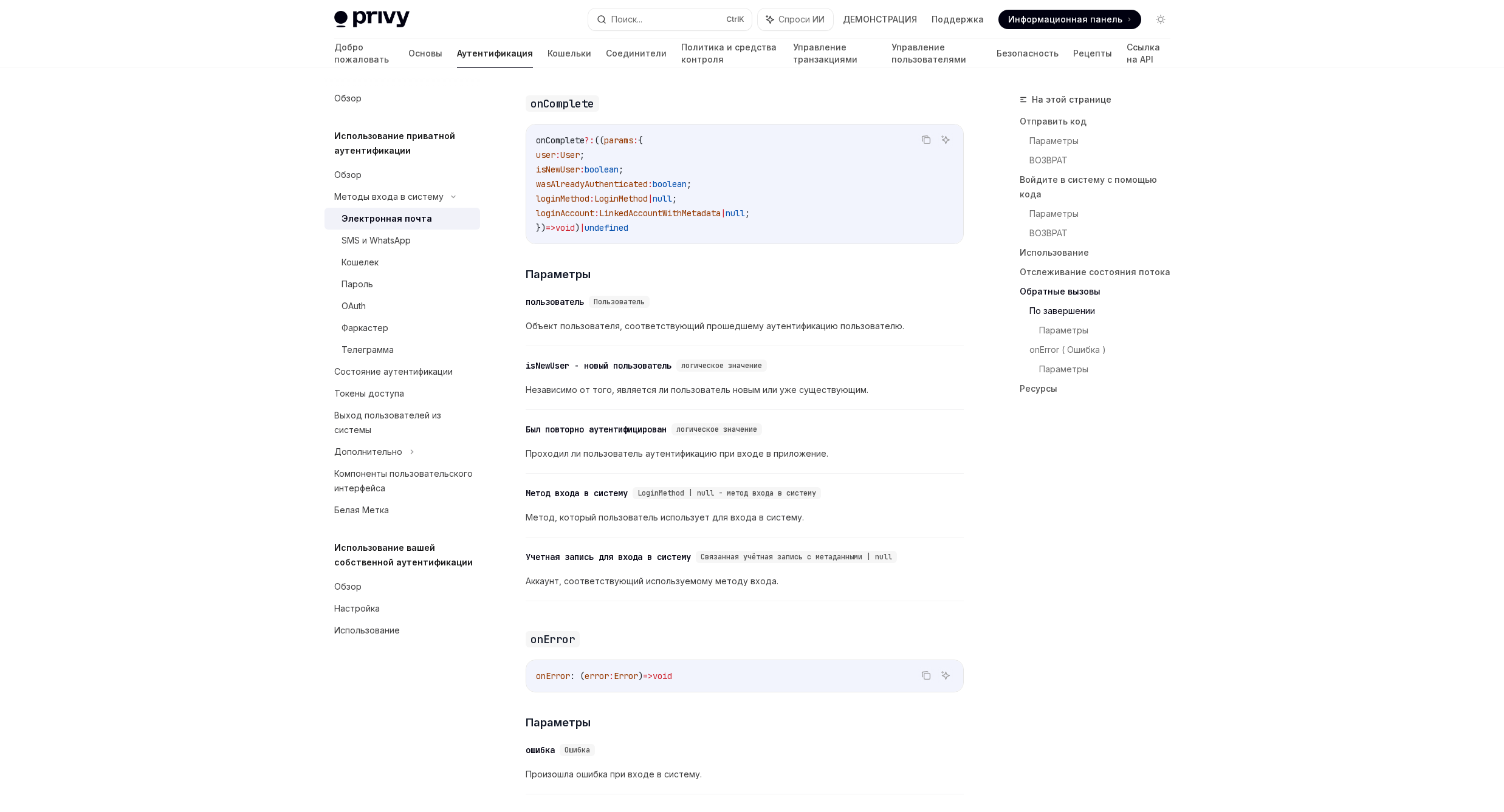
scroll to position [1905, 0]
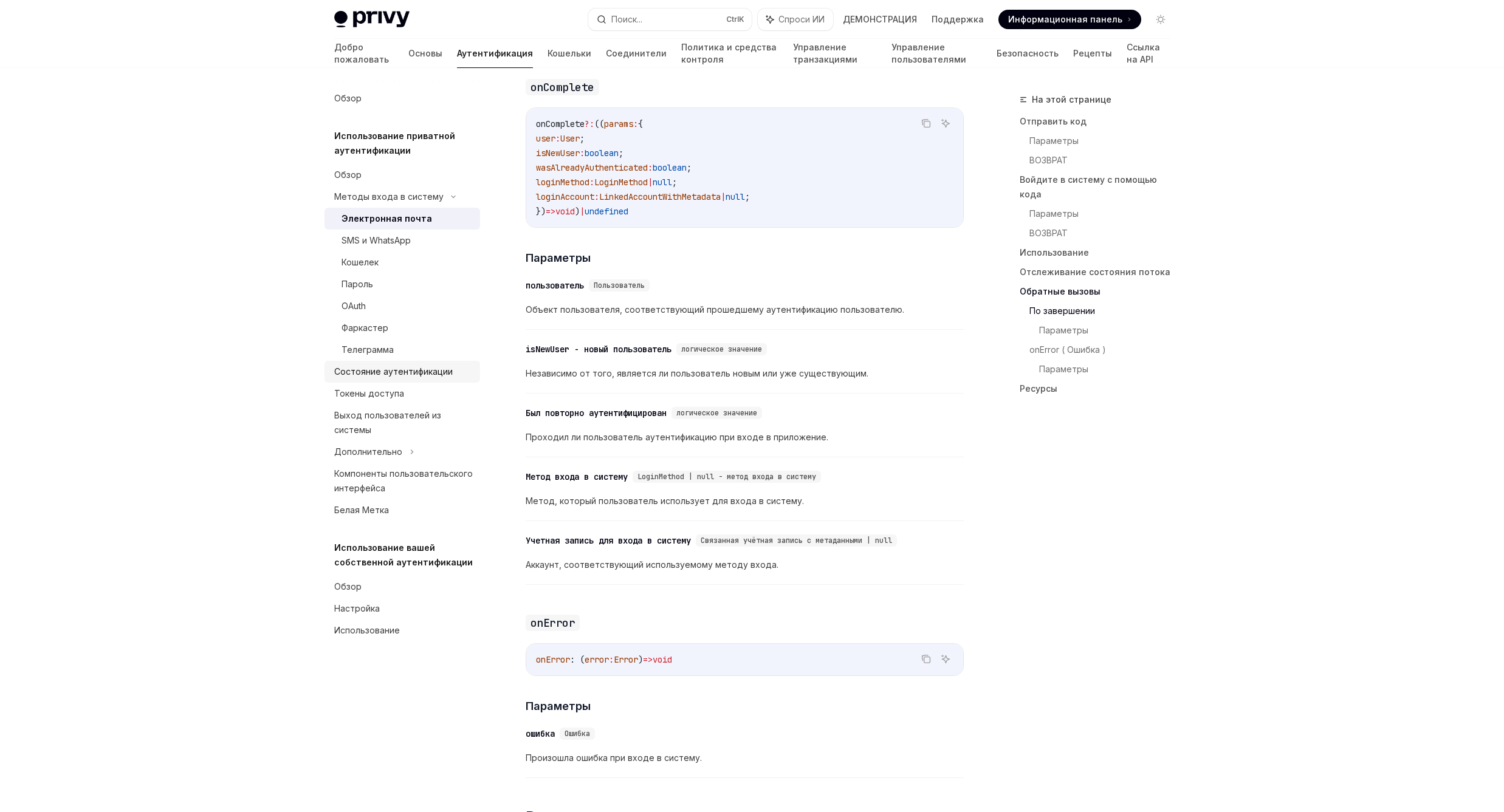
click at [436, 373] on ya-tr-span "Состояние аутентификации" at bounding box center [393, 371] width 118 height 10
type textarea "*"
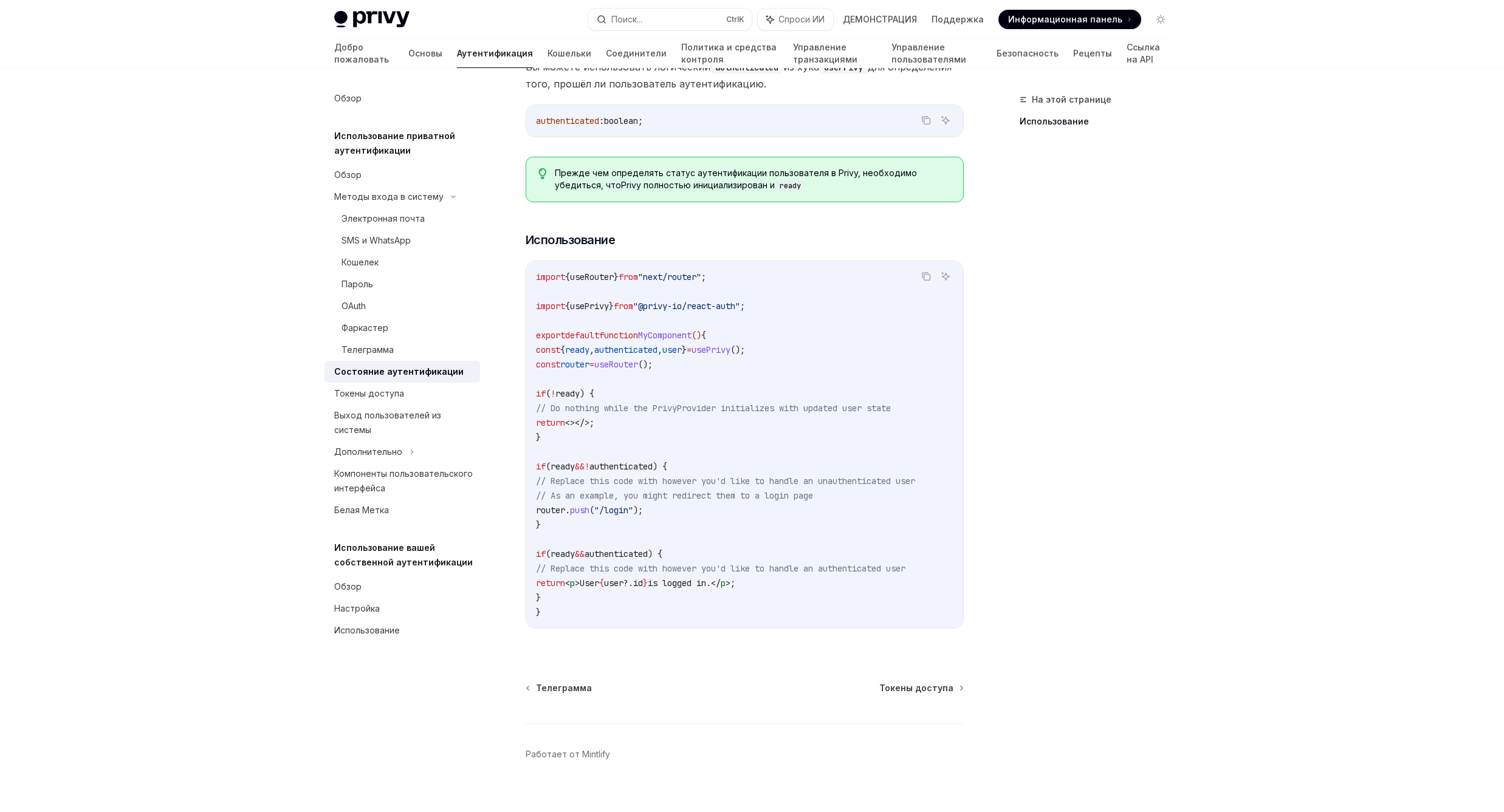
scroll to position [249, 0]
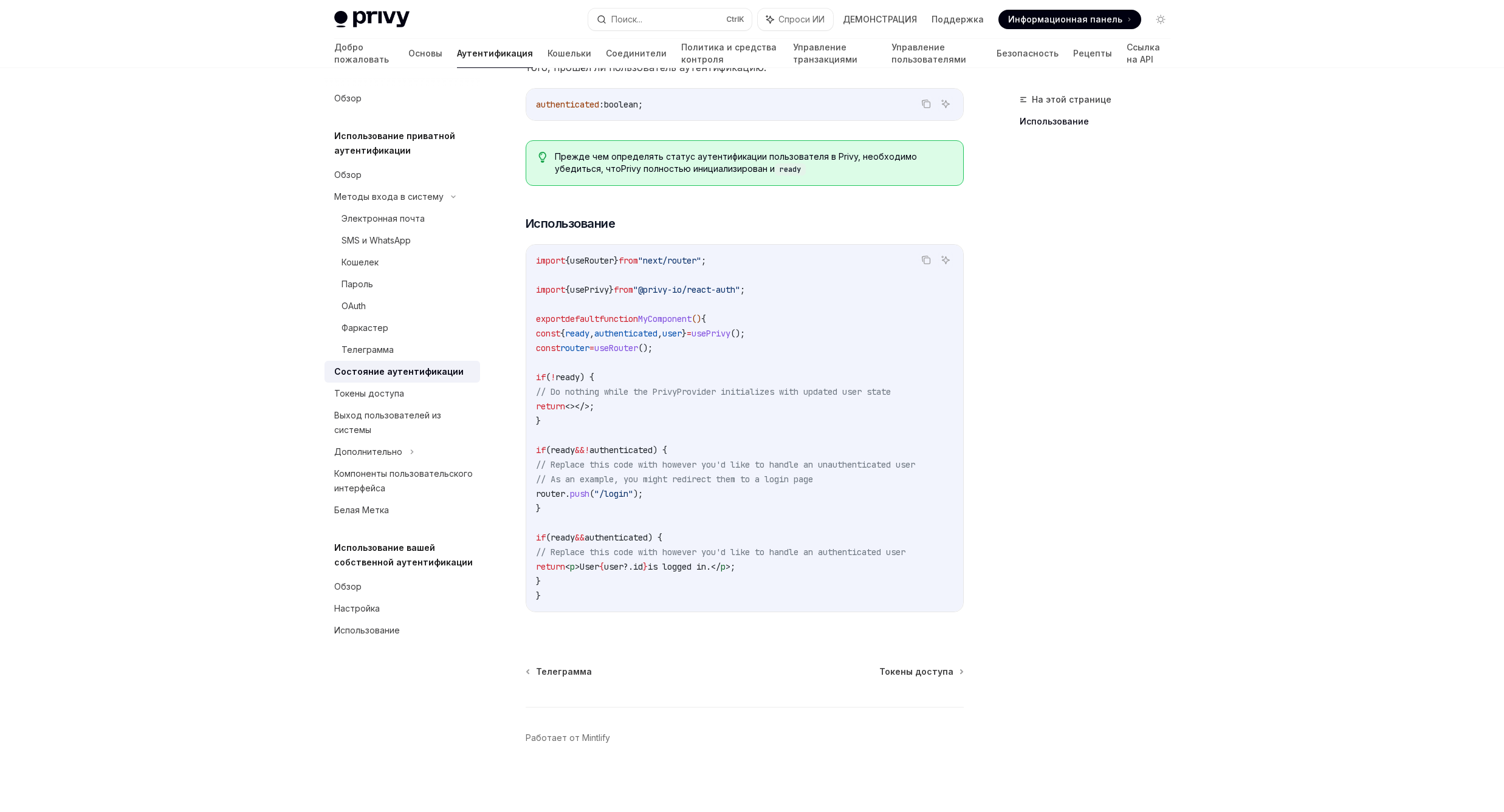
click at [1364, 259] on div "Домашняя страница Privy Docs Поиск... Ctrl K Спроси ИИ ДЕМОНСТРАЦИЯ Поддержка D…" at bounding box center [752, 288] width 1504 height 1047
